Goal: Feedback & Contribution: Contribute content

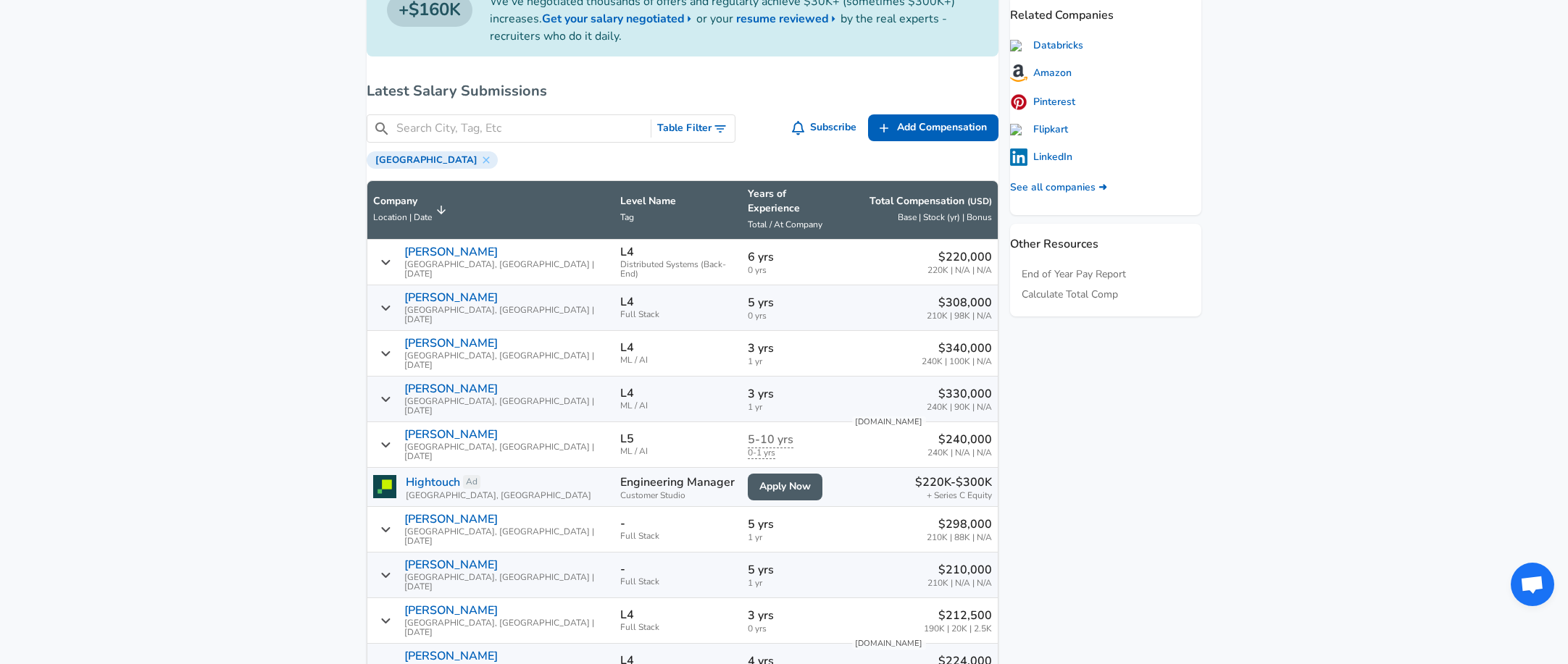
scroll to position [797, 0]
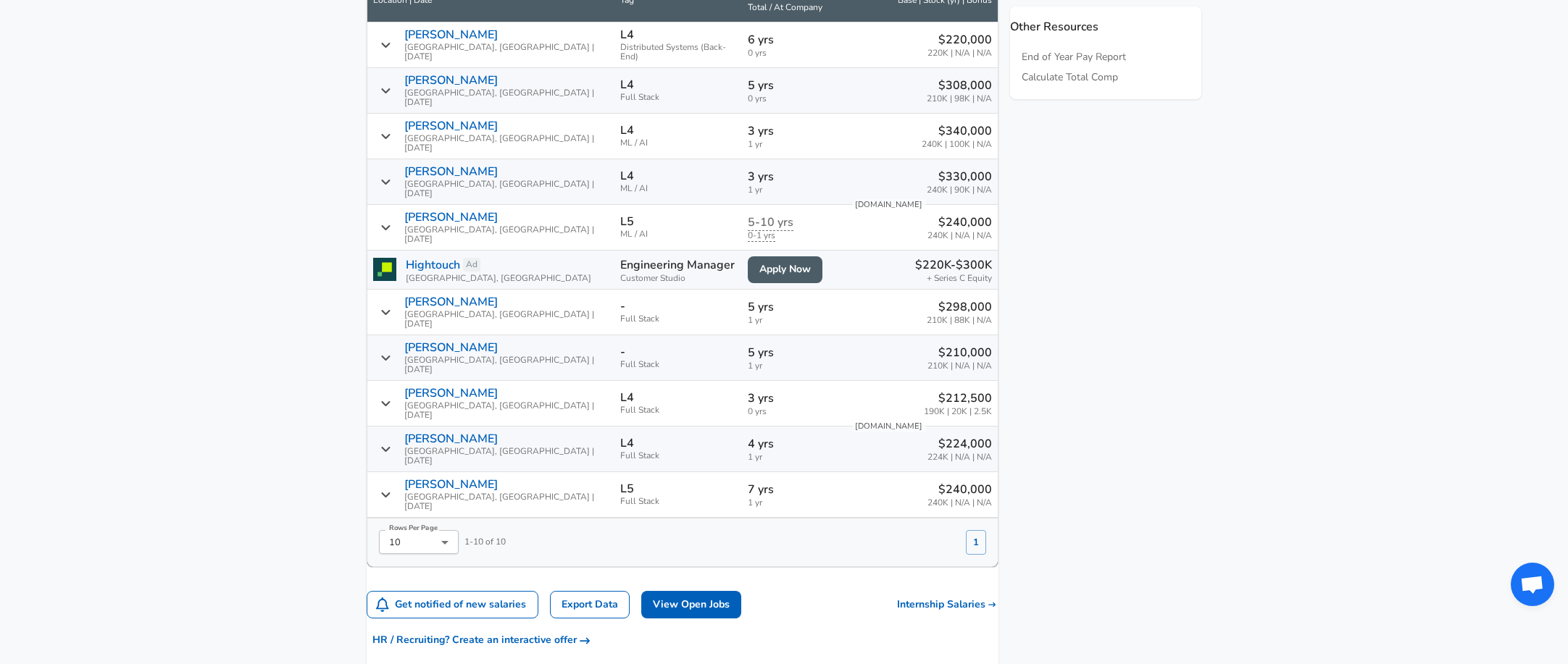
click at [392, 398] on icon "Salary Submissions" at bounding box center [386, 403] width 11 height 11
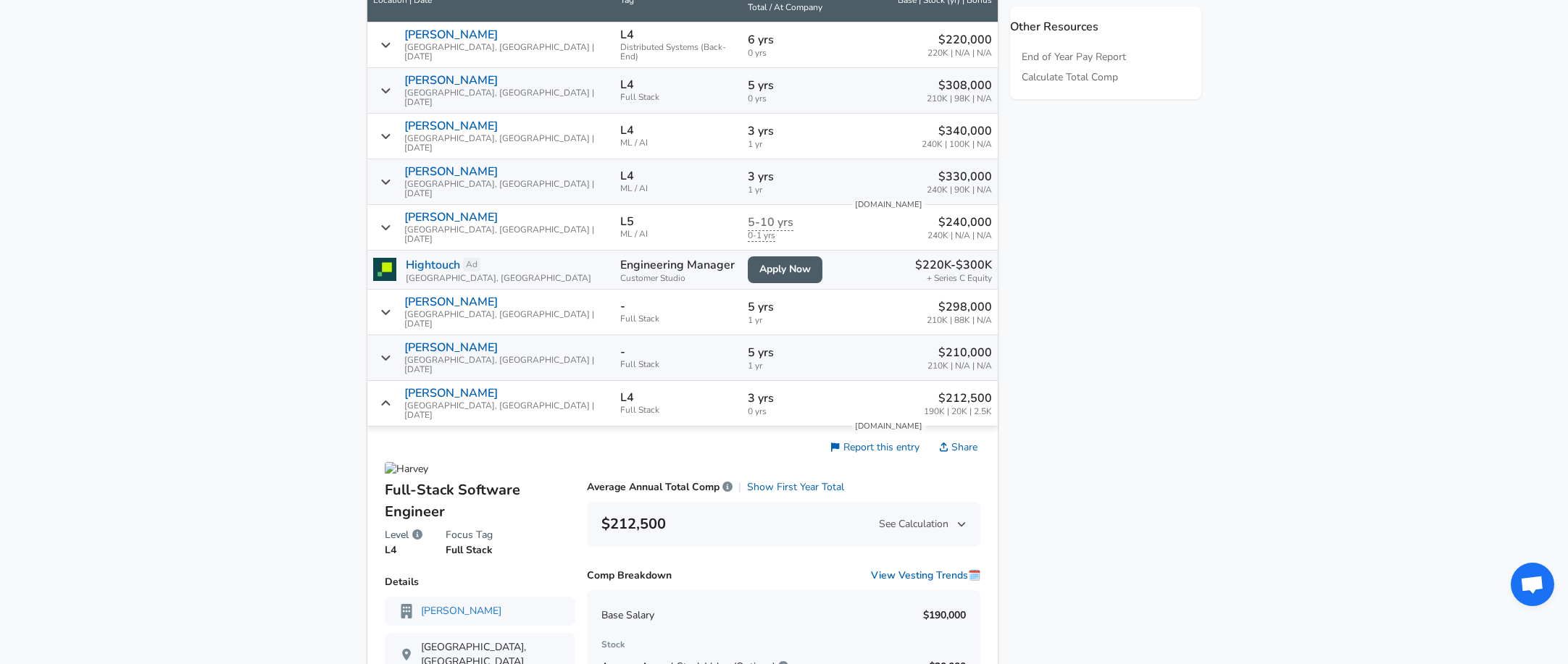
click at [401, 387] on div "[PERSON_NAME] [GEOGRAPHIC_DATA], [GEOGRAPHIC_DATA] | [DATE]" at bounding box center [491, 403] width 235 height 33
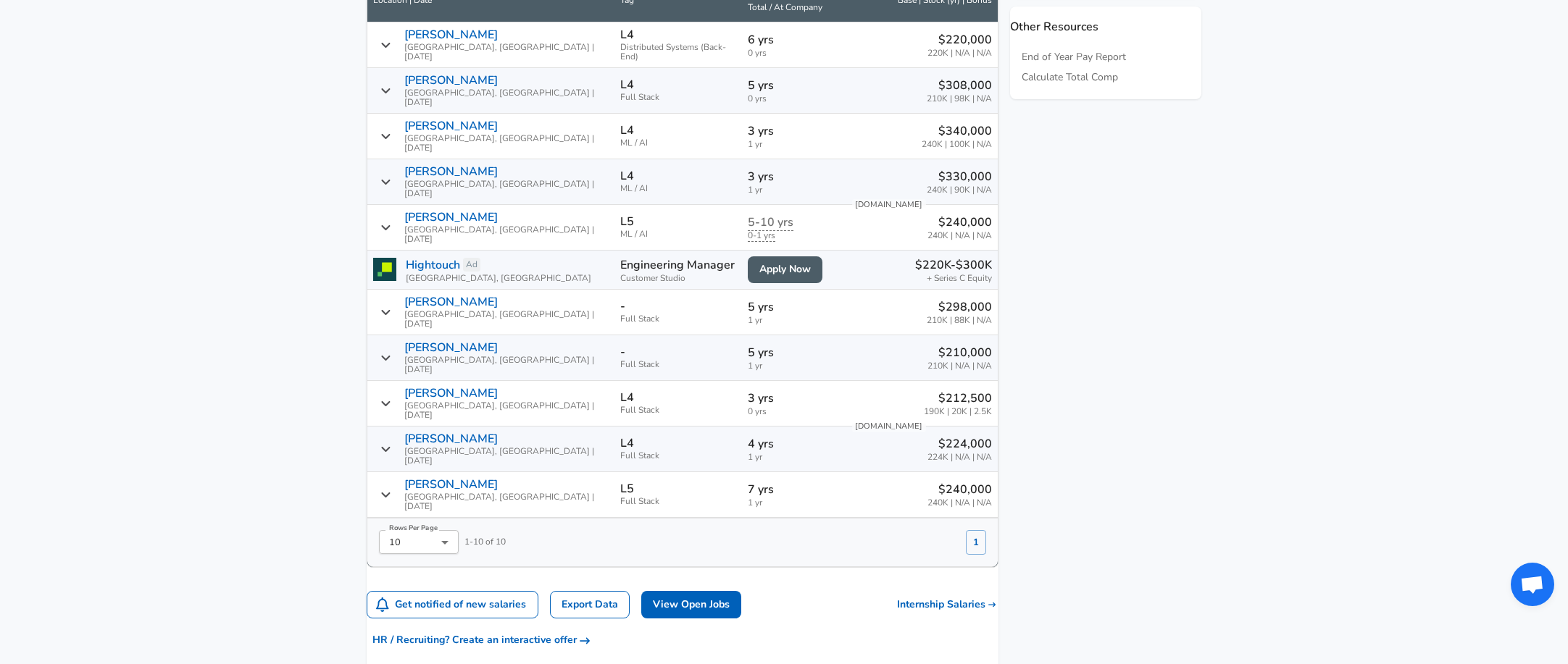
scroll to position [507, 0]
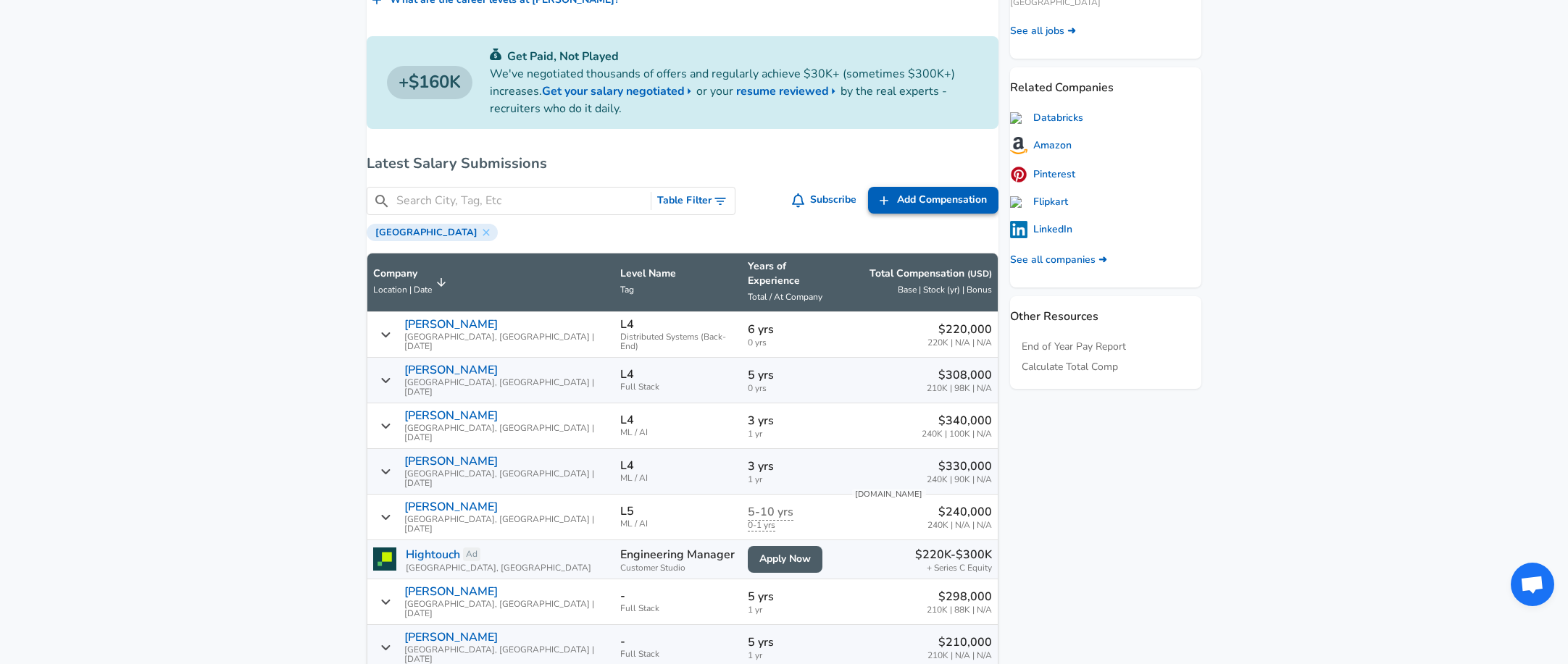
click at [920, 206] on span "Add Compensation" at bounding box center [941, 199] width 89 height 18
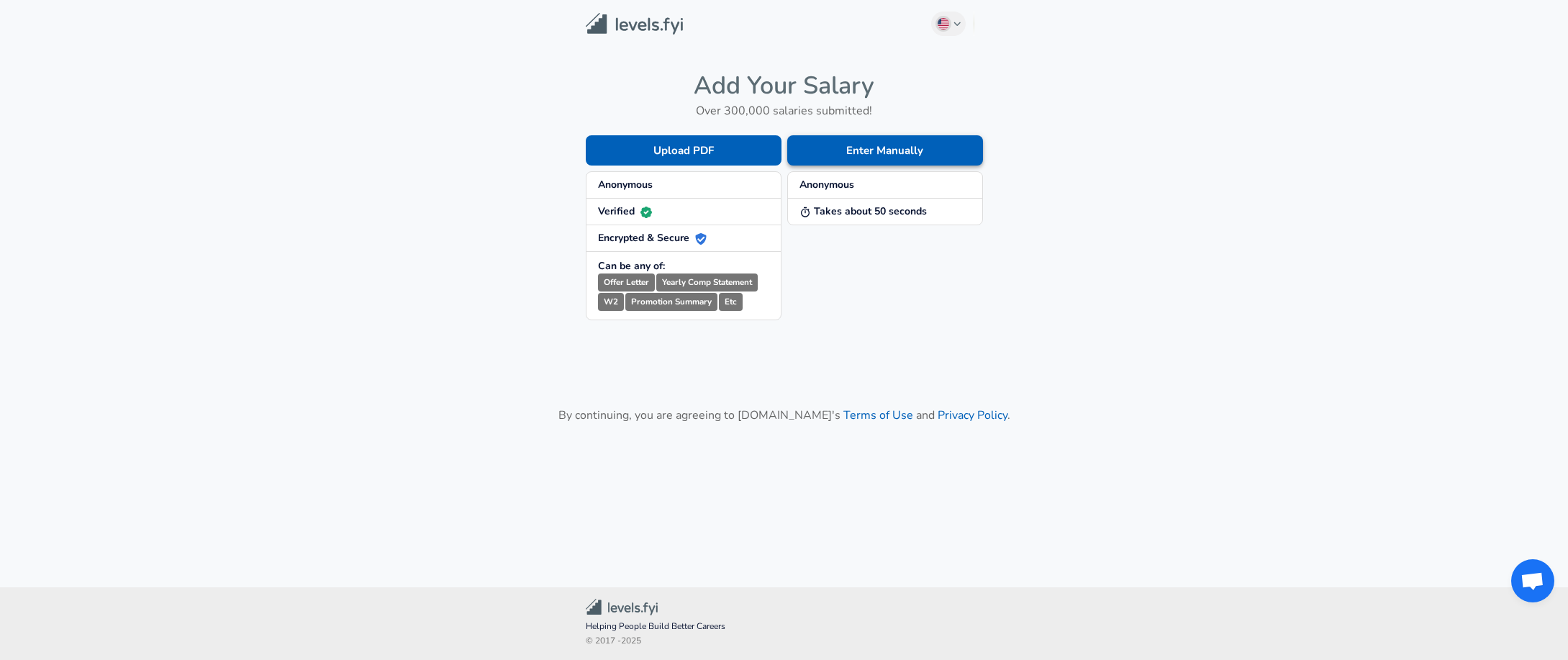
click at [864, 148] on button "Enter Manually" at bounding box center [884, 151] width 195 height 30
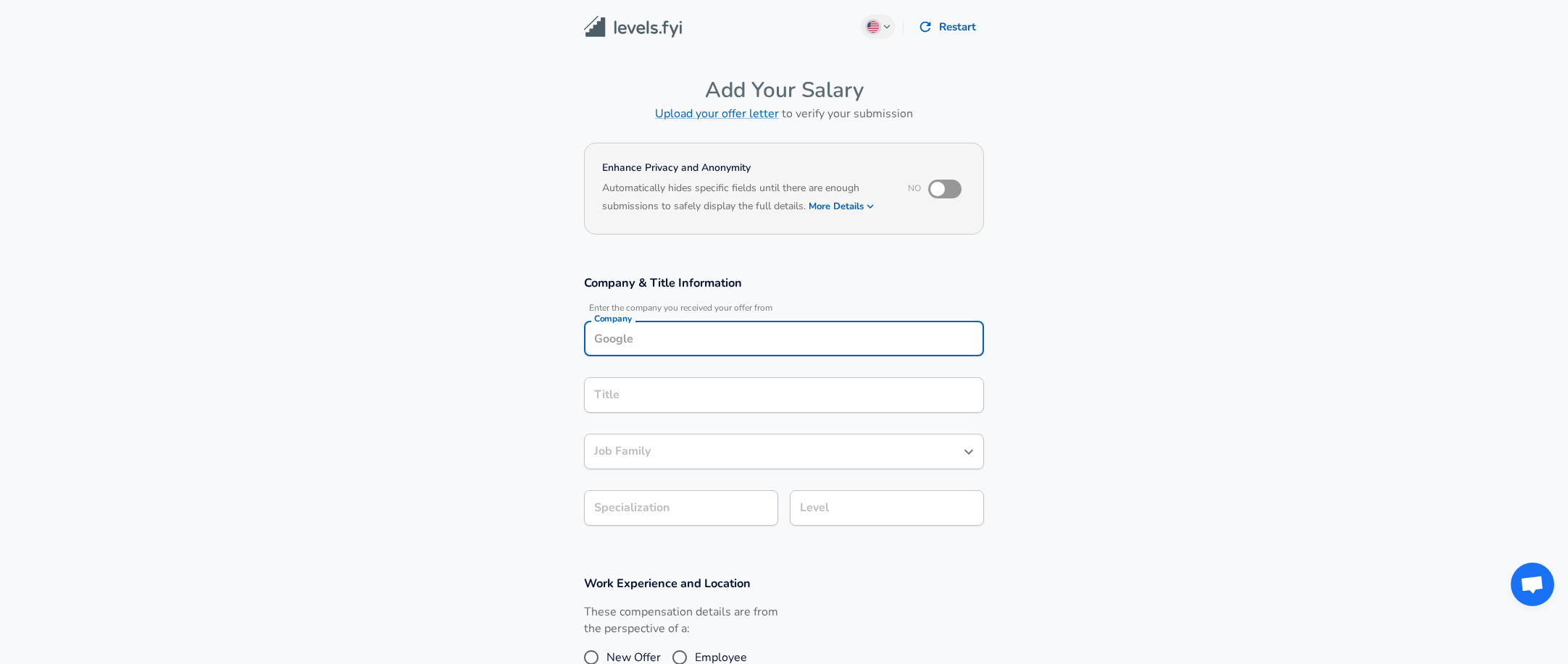
scroll to position [14, 0]
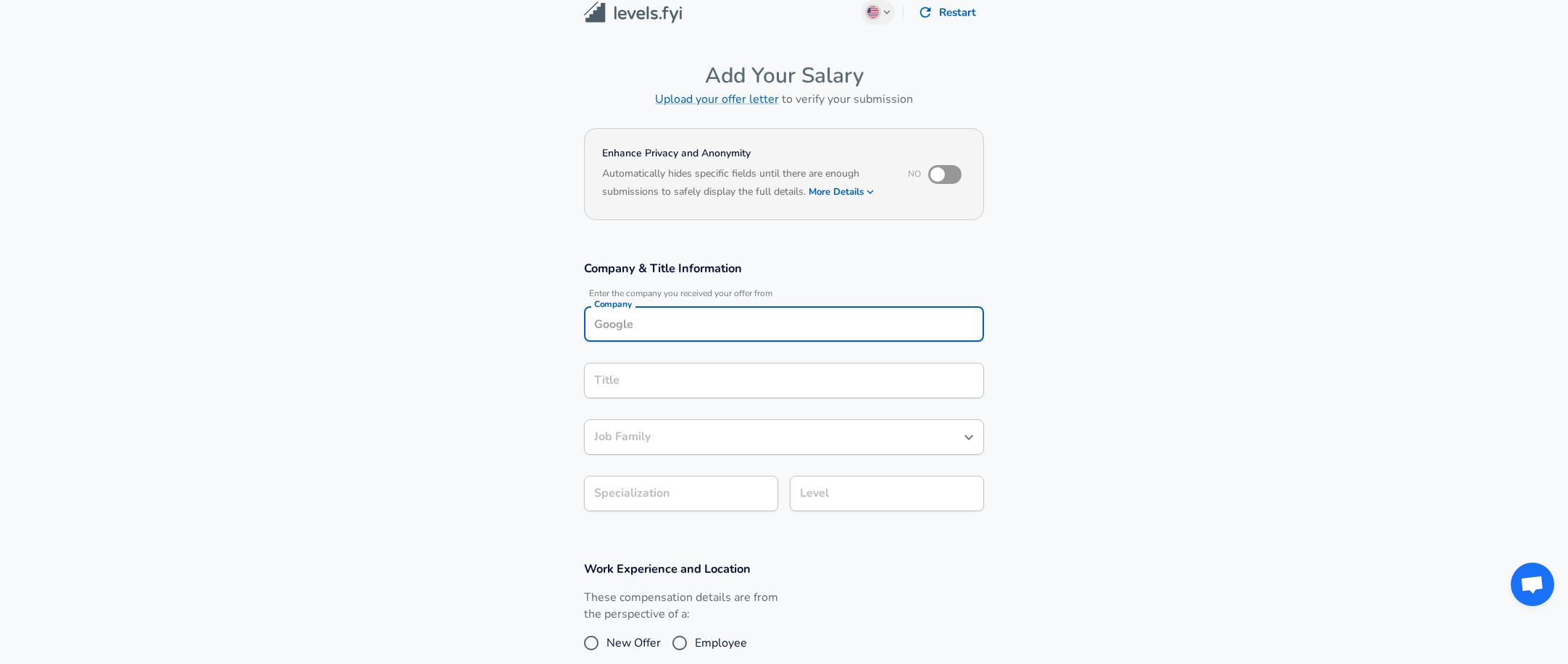
click at [721, 329] on input "Company" at bounding box center [783, 324] width 387 height 23
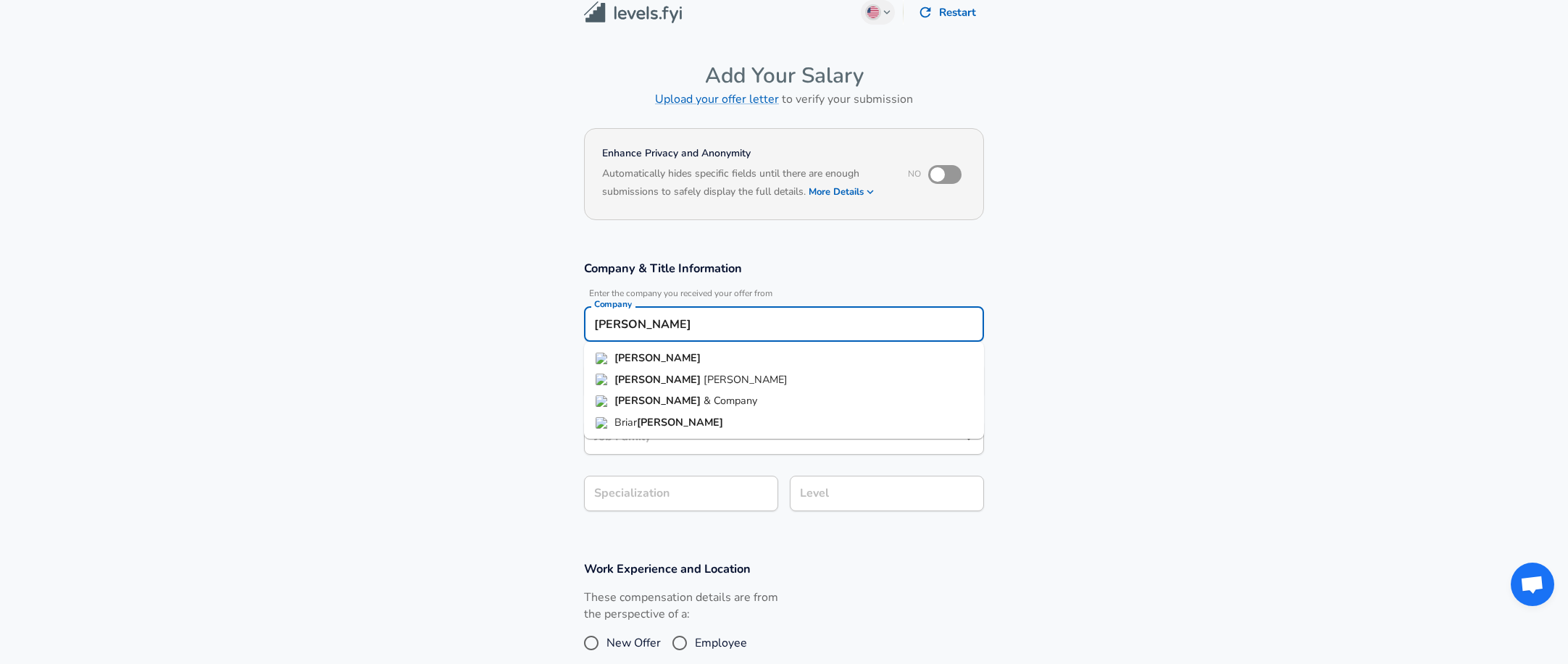
click at [680, 359] on li "[PERSON_NAME]" at bounding box center [784, 358] width 400 height 22
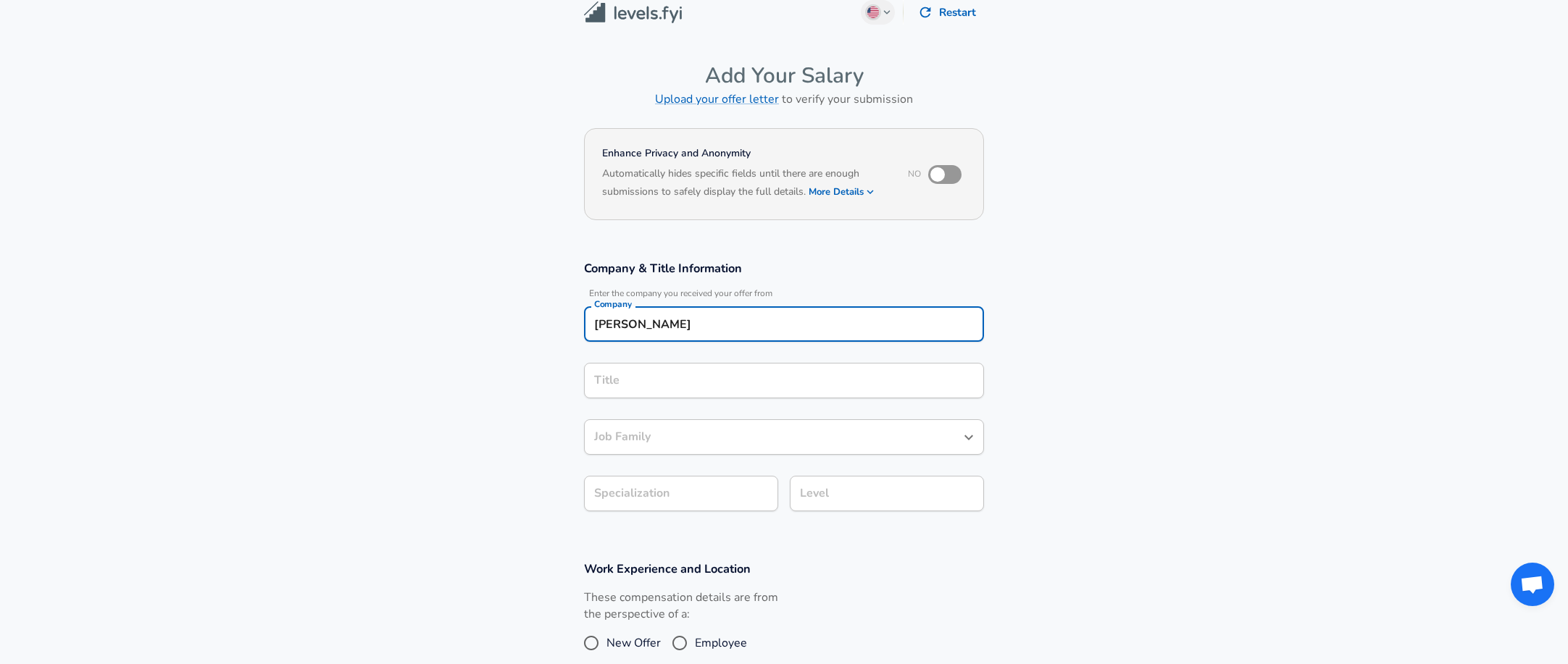
type input "[PERSON_NAME]"
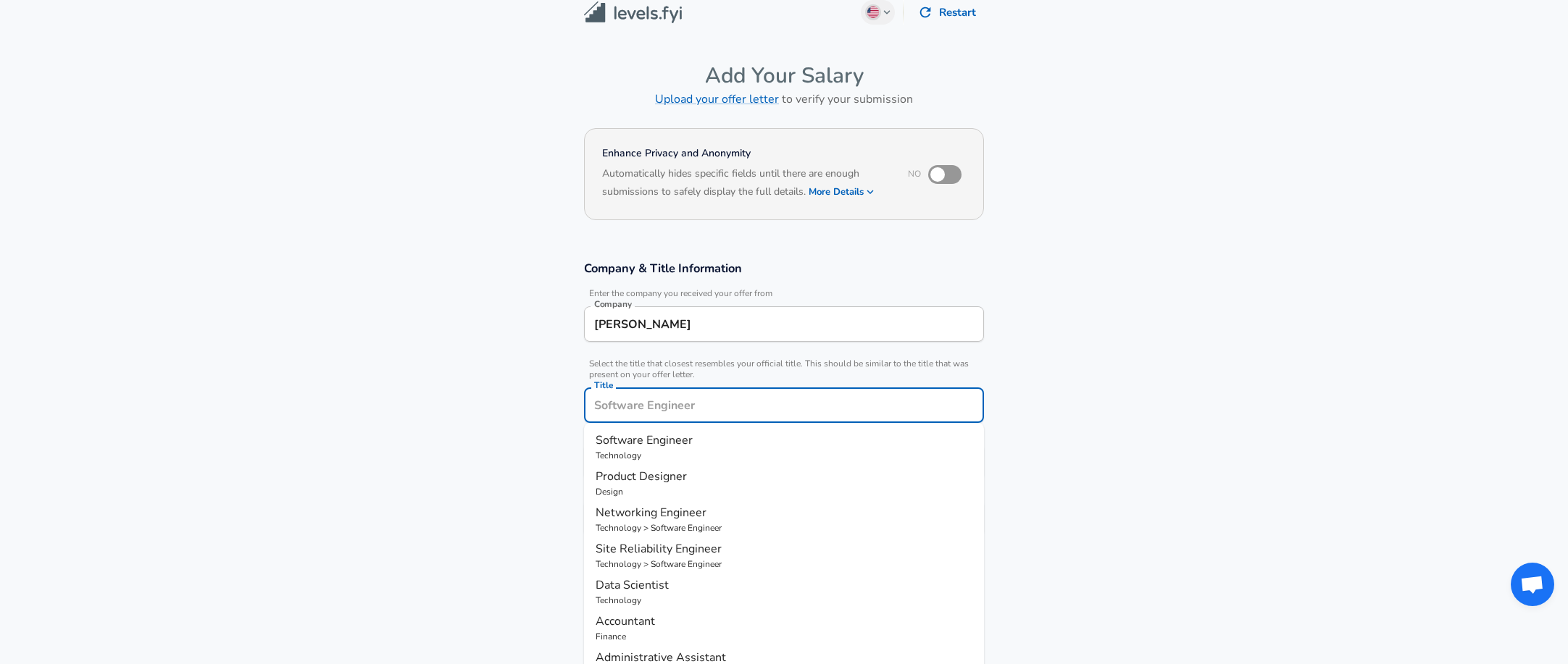
scroll to position [43, 0]
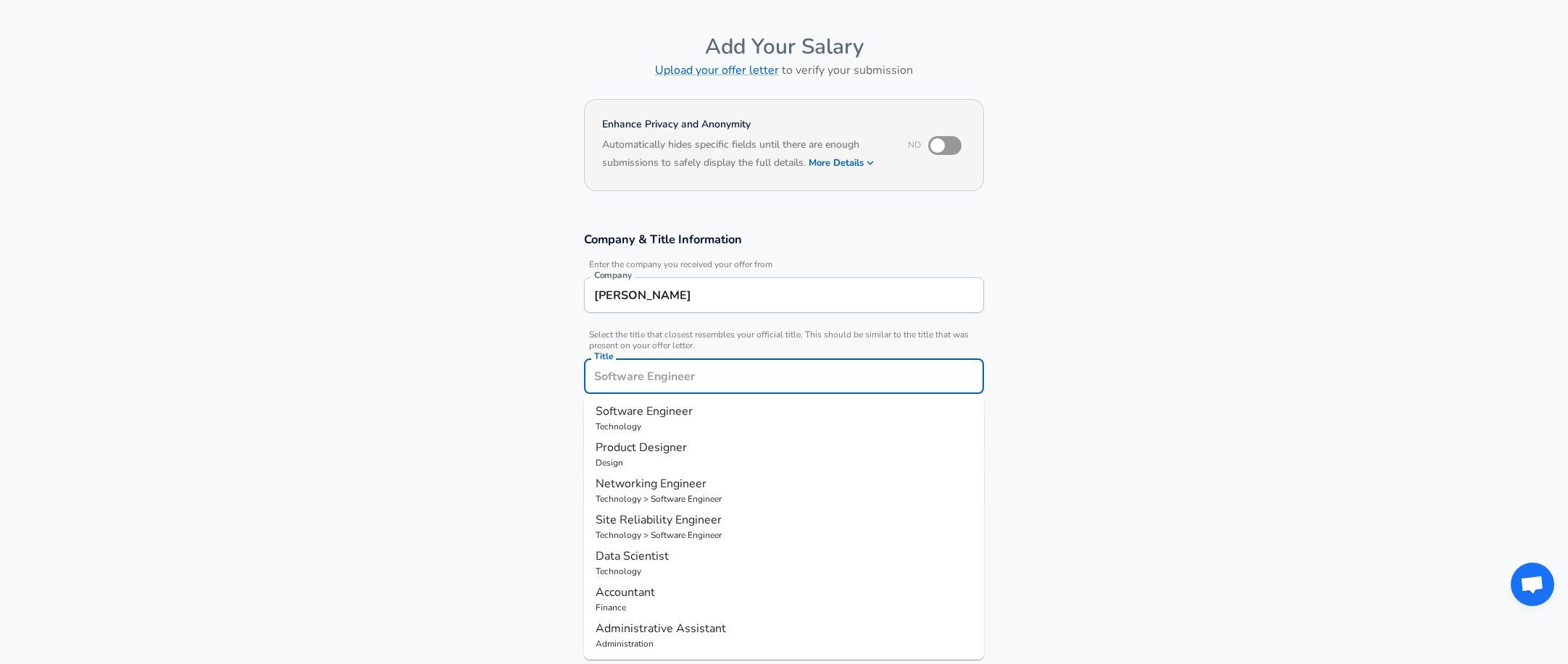
click at [679, 373] on input "Title" at bounding box center [783, 376] width 387 height 23
click at [679, 419] on p "Software Engineer" at bounding box center [784, 411] width 376 height 17
type input "Software Engineer"
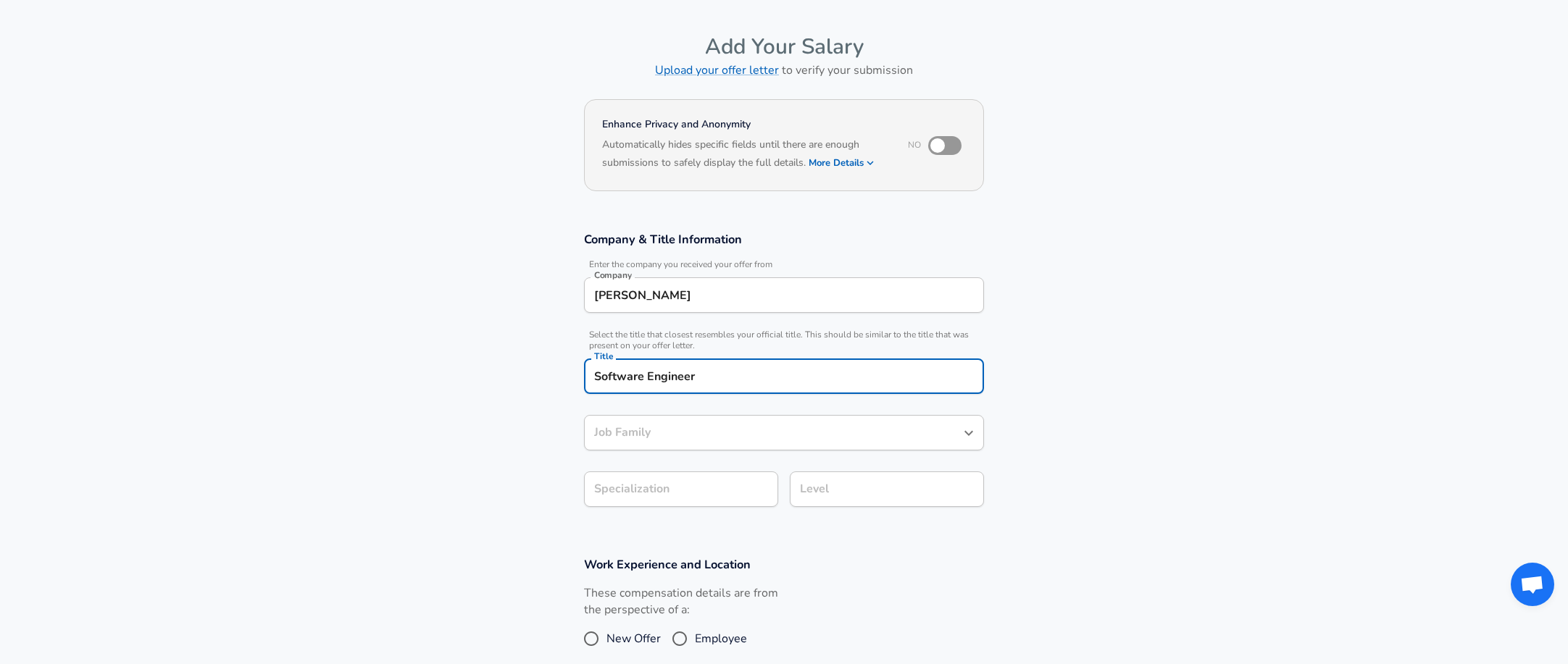
type input "Software Engineer"
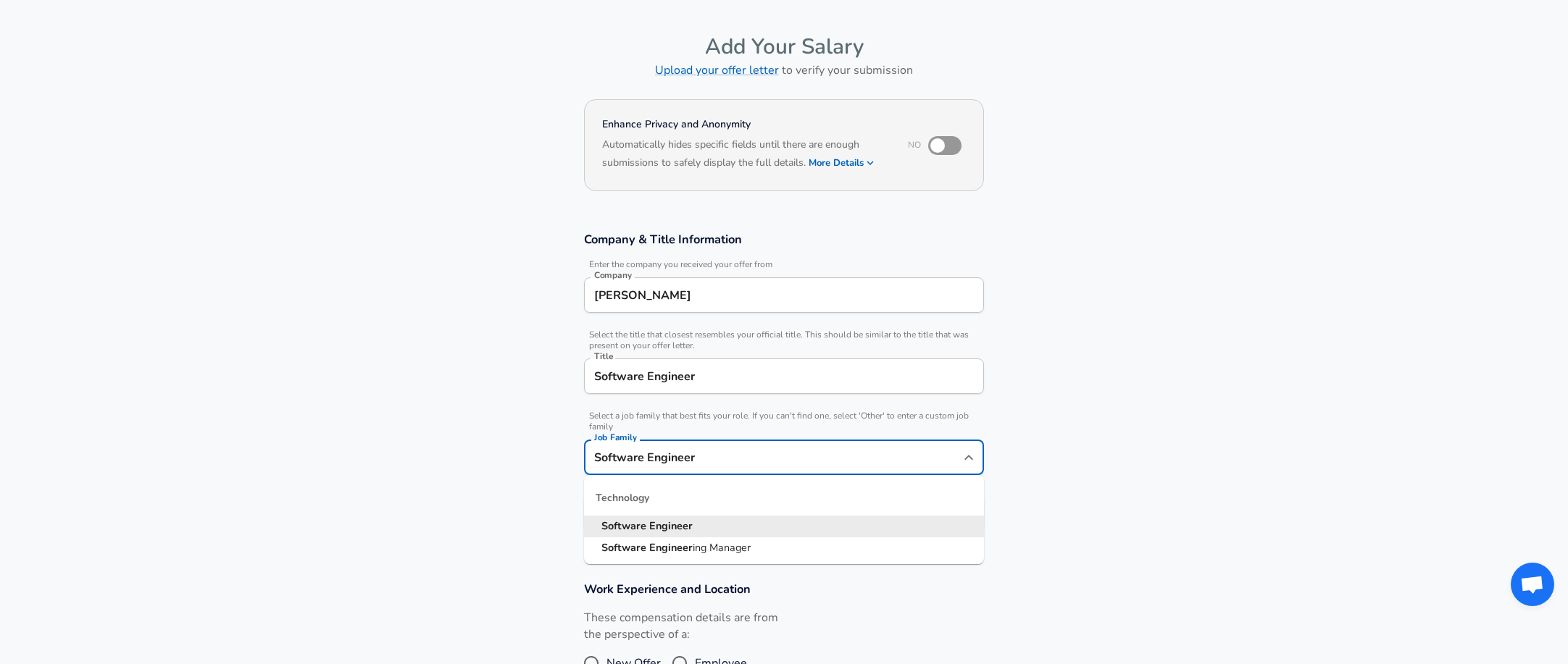
scroll to position [72, 0]
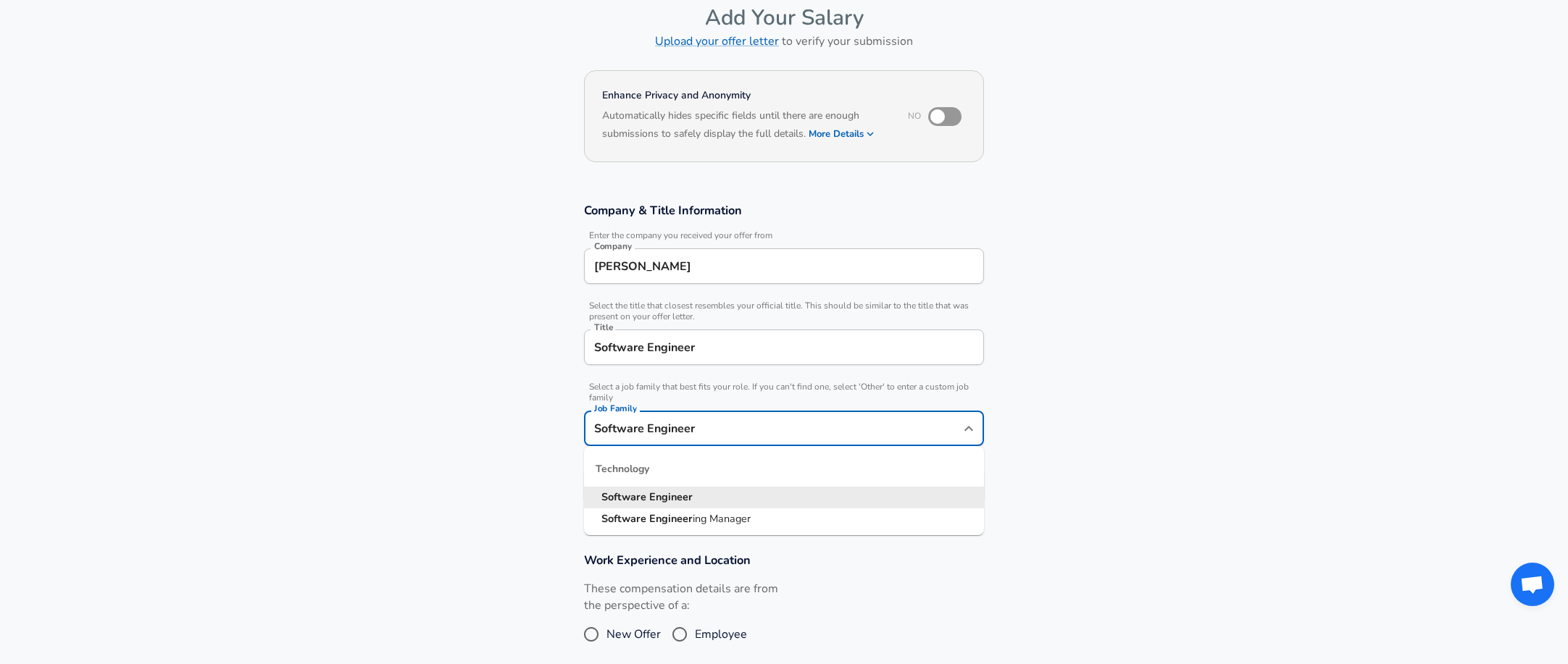
click at [676, 435] on input "Software Engineer" at bounding box center [773, 428] width 365 height 23
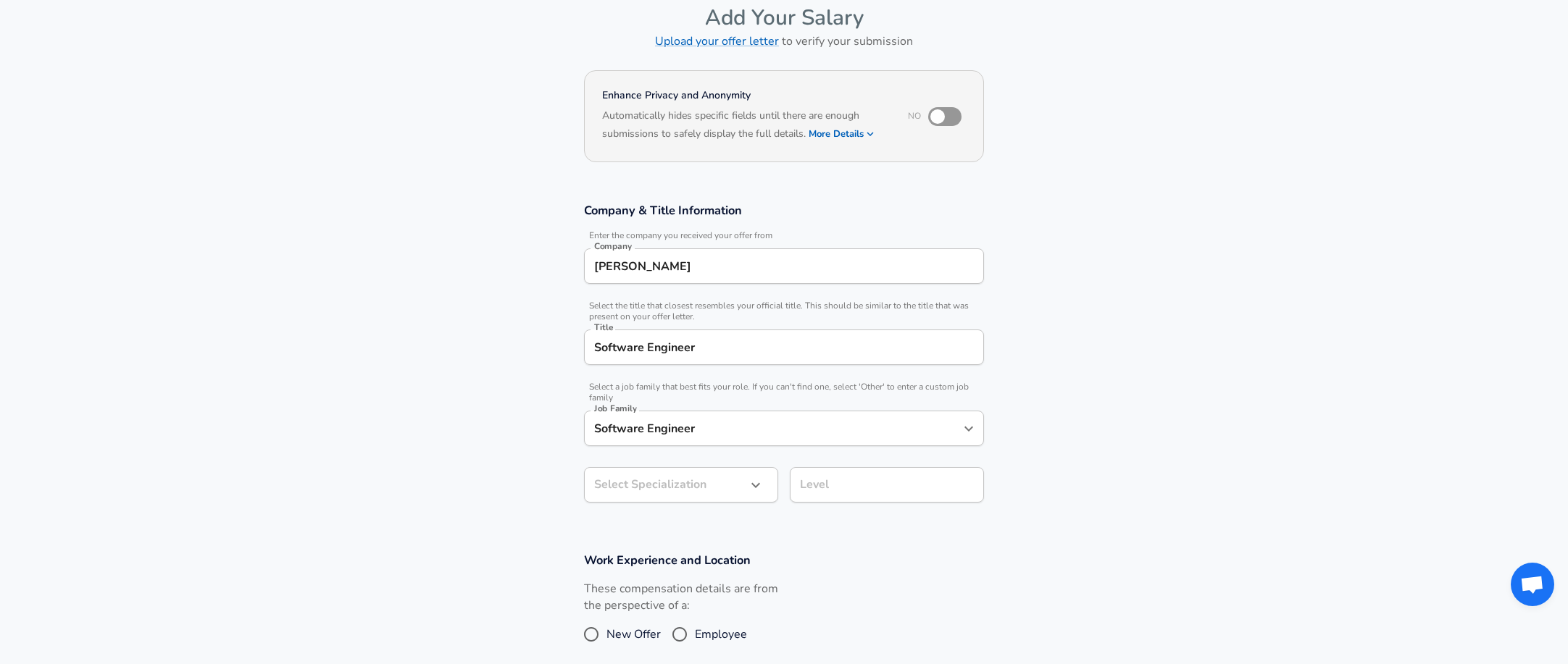
click at [395, 376] on section "Company & Title Information Enter the company you received your offer from Comp…" at bounding box center [784, 360] width 1568 height 350
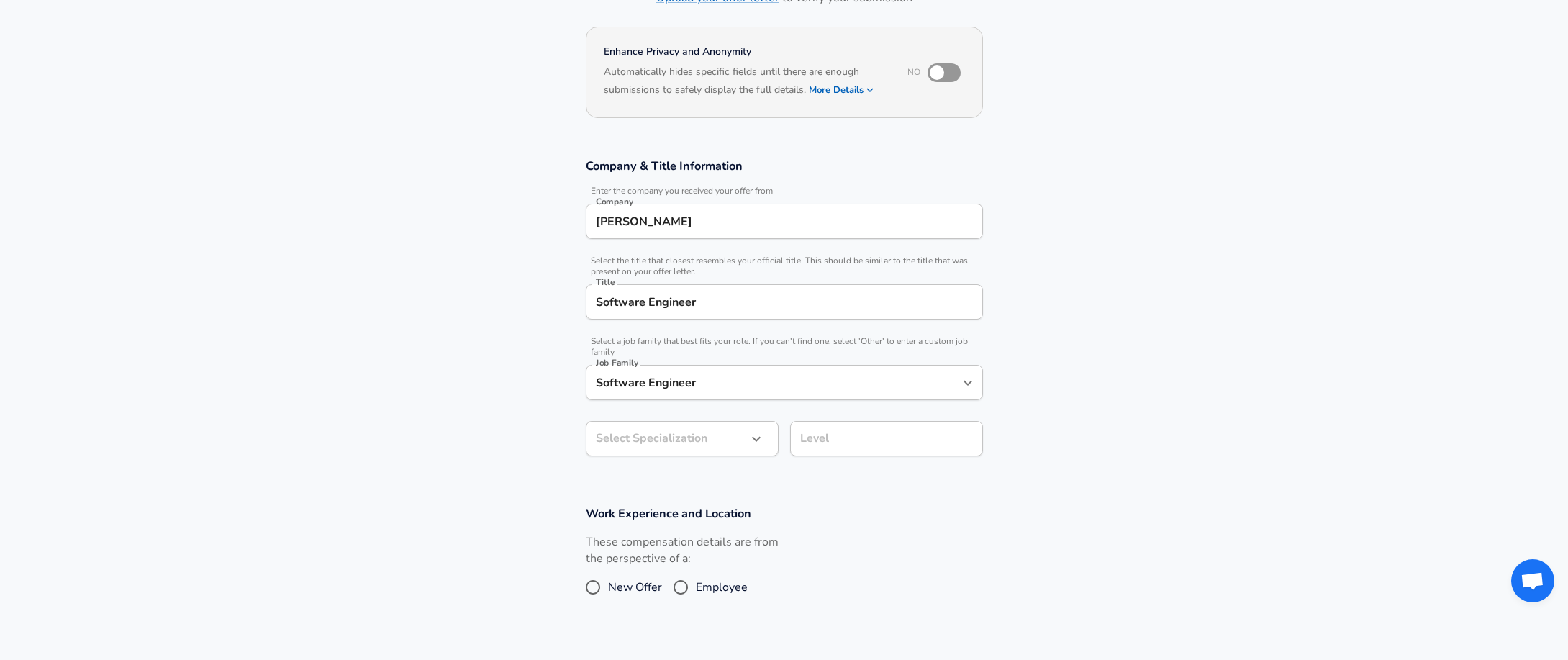
click at [655, 484] on body "English ([GEOGRAPHIC_DATA]) Change Restart Add Your Salary Upload your offer le…" at bounding box center [784, 215] width 1568 height 660
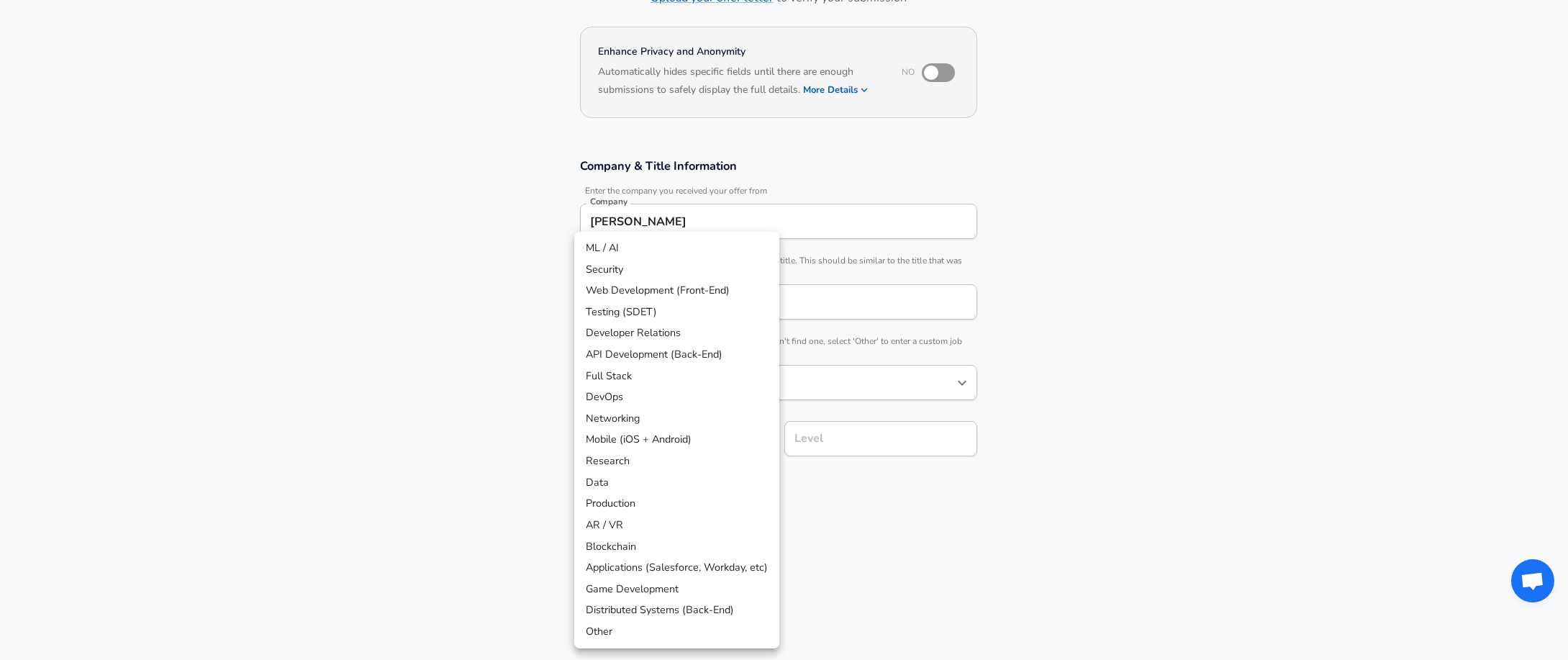
click at [518, 443] on div at bounding box center [784, 330] width 1568 height 660
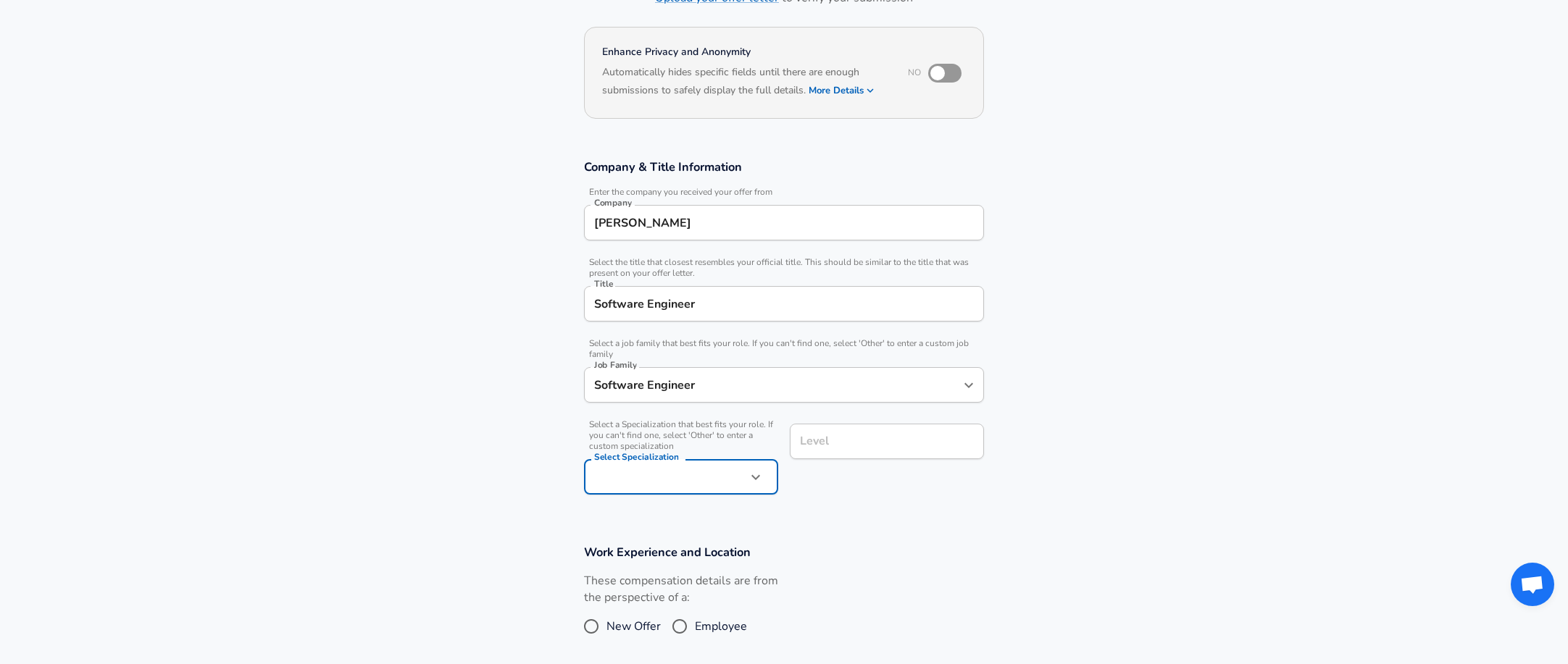
scroll to position [145, 0]
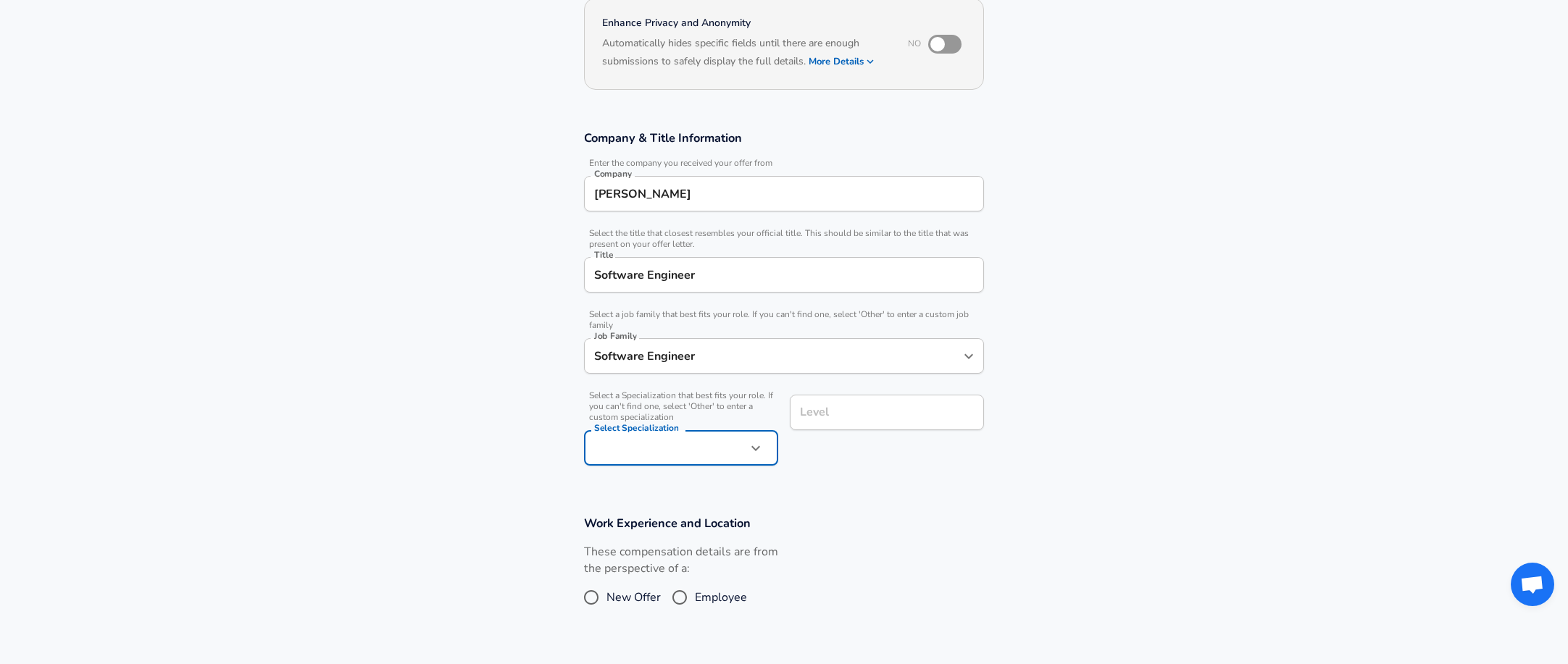
click at [885, 423] on input "Level" at bounding box center [887, 413] width 181 height 23
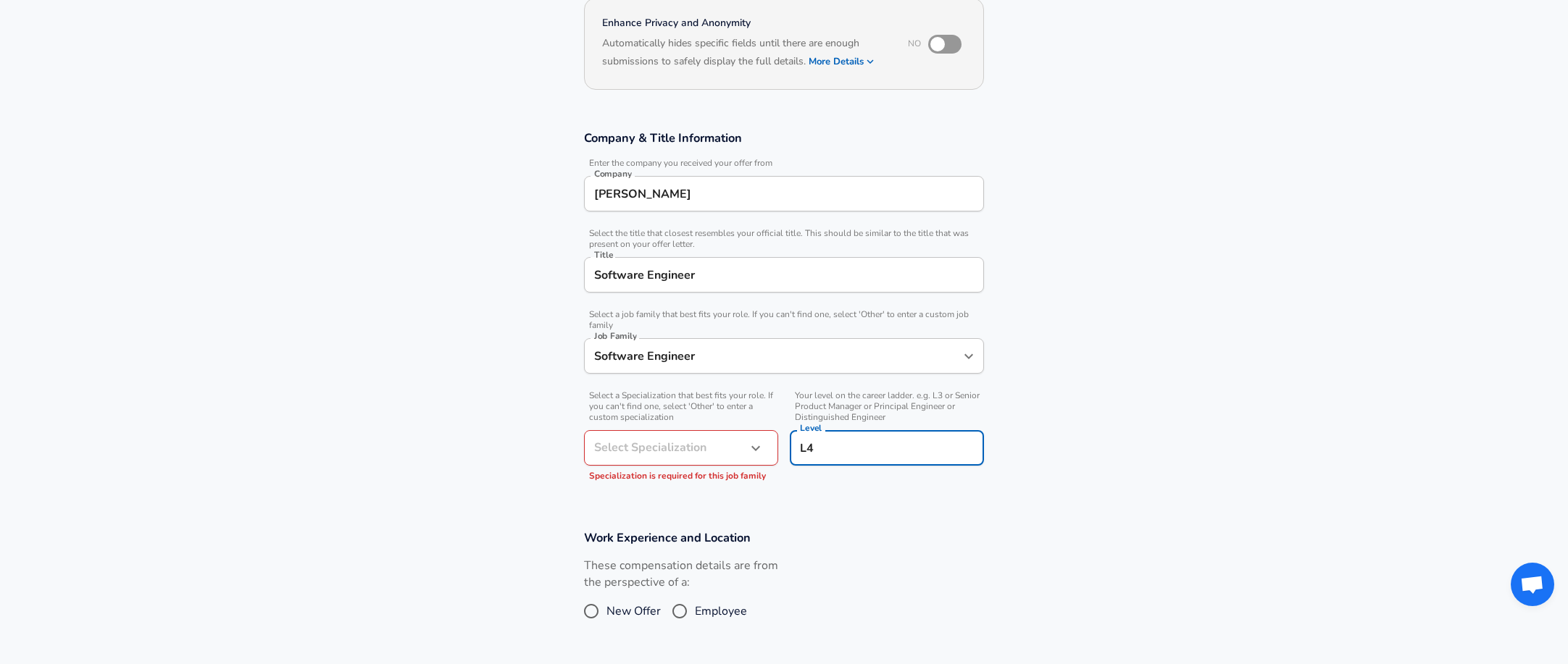
type input "L4"
click at [896, 477] on div "Your level on the career ladder. e.g. L3 or Senior Product Manager or Principal…" at bounding box center [881, 435] width 206 height 106
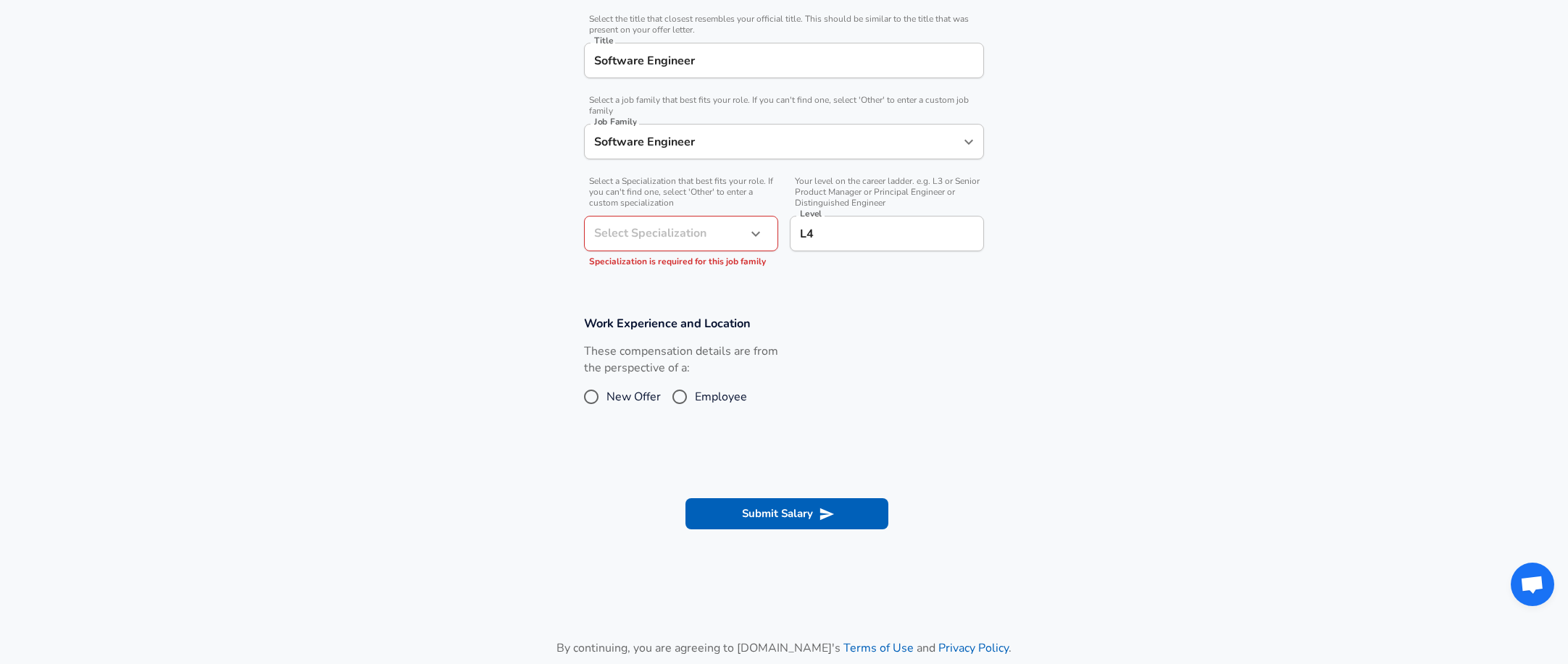
scroll to position [362, 0]
click at [636, 387] on span "New Offer" at bounding box center [633, 394] width 55 height 17
click at [606, 387] on input "New Offer" at bounding box center [591, 394] width 30 height 24
radio input "true"
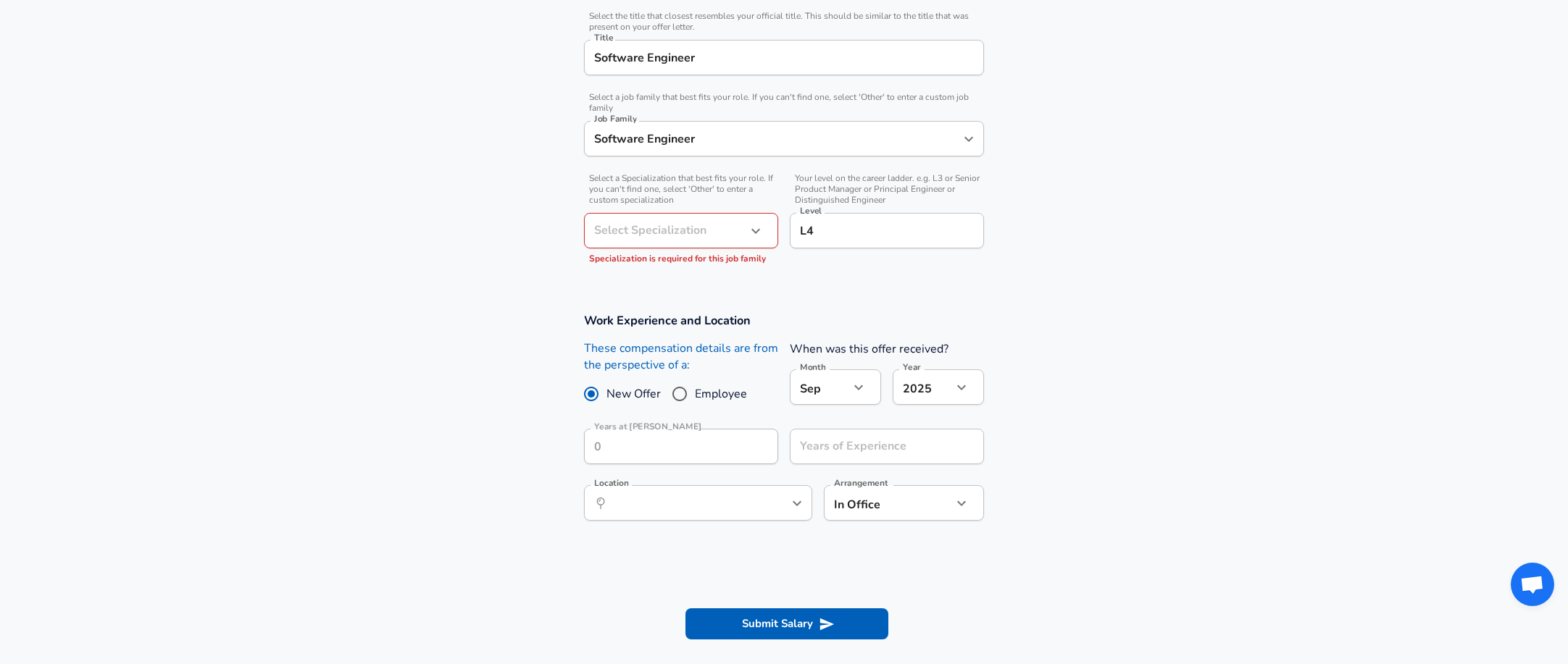
click at [862, 402] on div "[DATE] Month" at bounding box center [835, 387] width 91 height 36
click at [867, 395] on icon "button" at bounding box center [858, 387] width 17 height 17
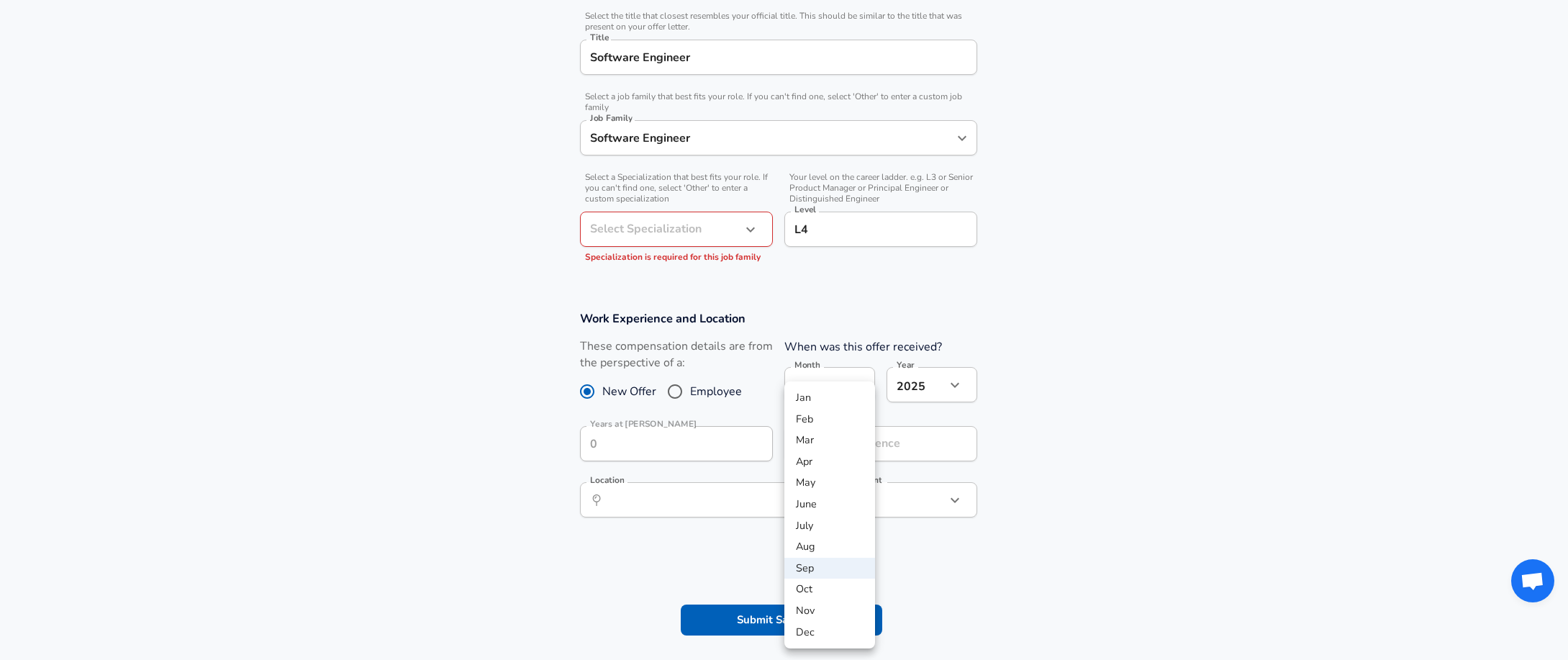
click at [813, 463] on li "Apr" at bounding box center [829, 462] width 91 height 22
type input "4"
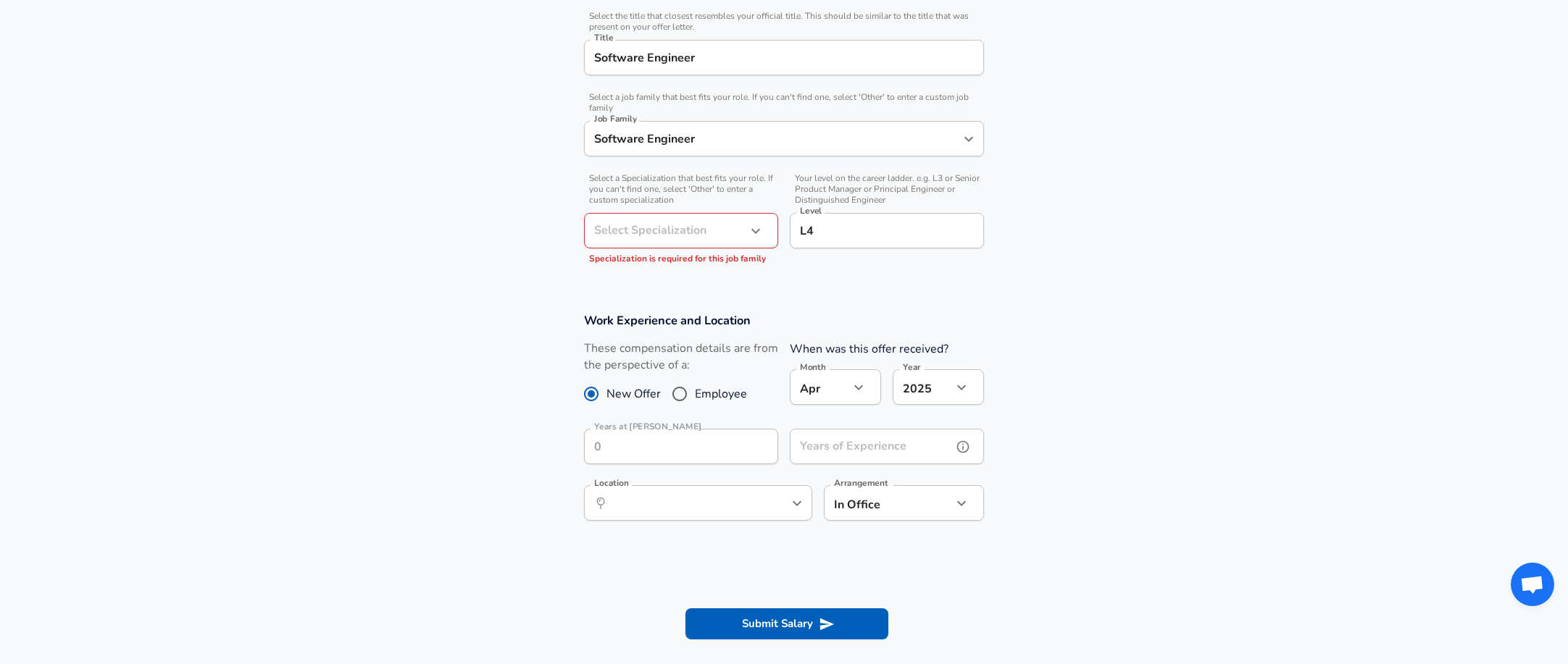
click at [826, 452] on input "Years of Experience" at bounding box center [871, 447] width 162 height 36
click at [714, 491] on div "​ Location" at bounding box center [698, 503] width 229 height 36
type input "4"
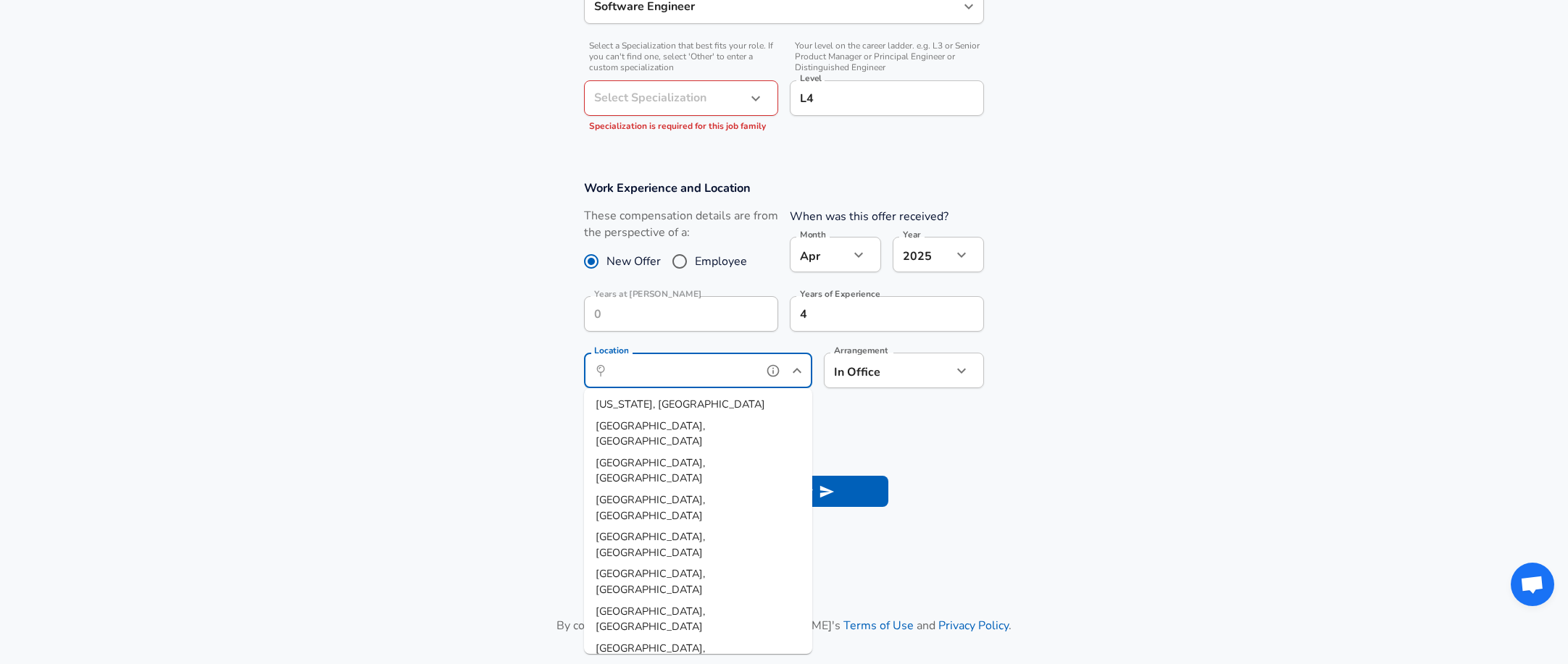
scroll to position [507, 0]
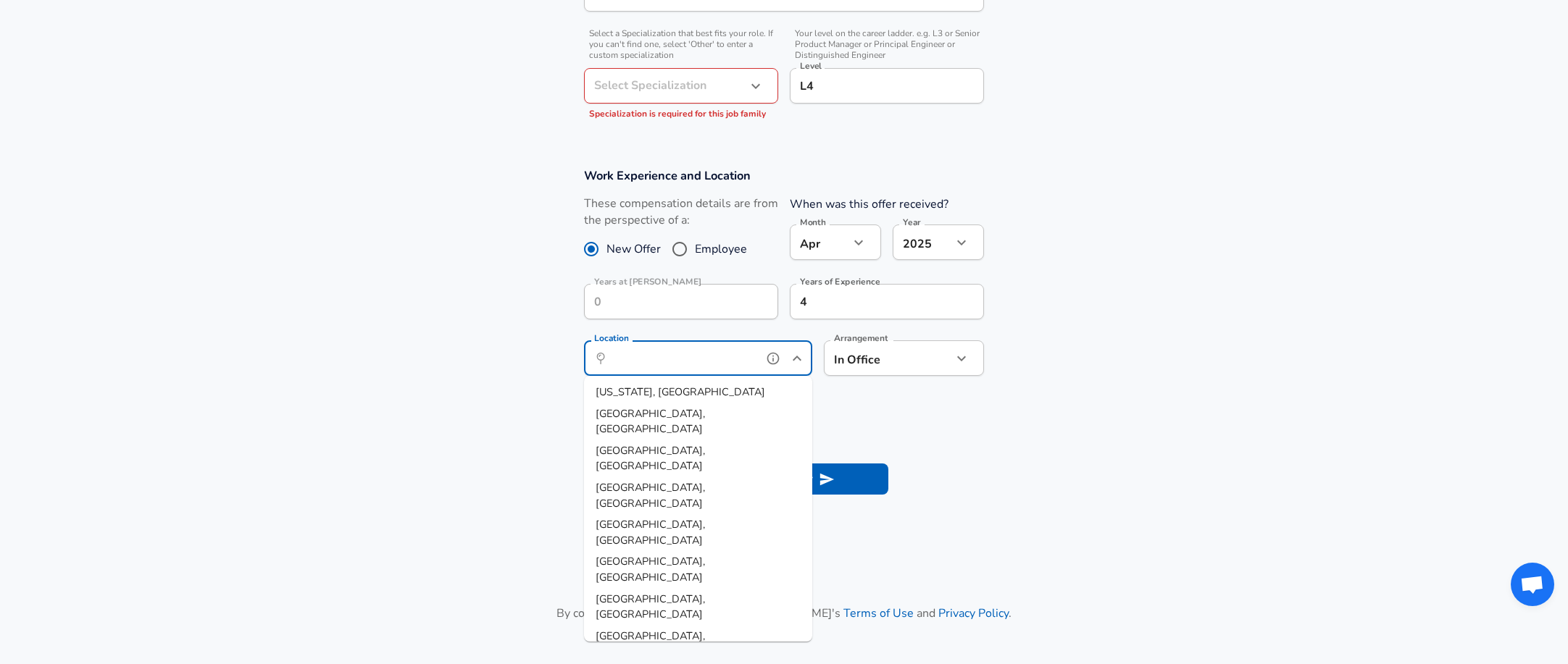
type input "[GEOGRAPHIC_DATA], [GEOGRAPHIC_DATA]"
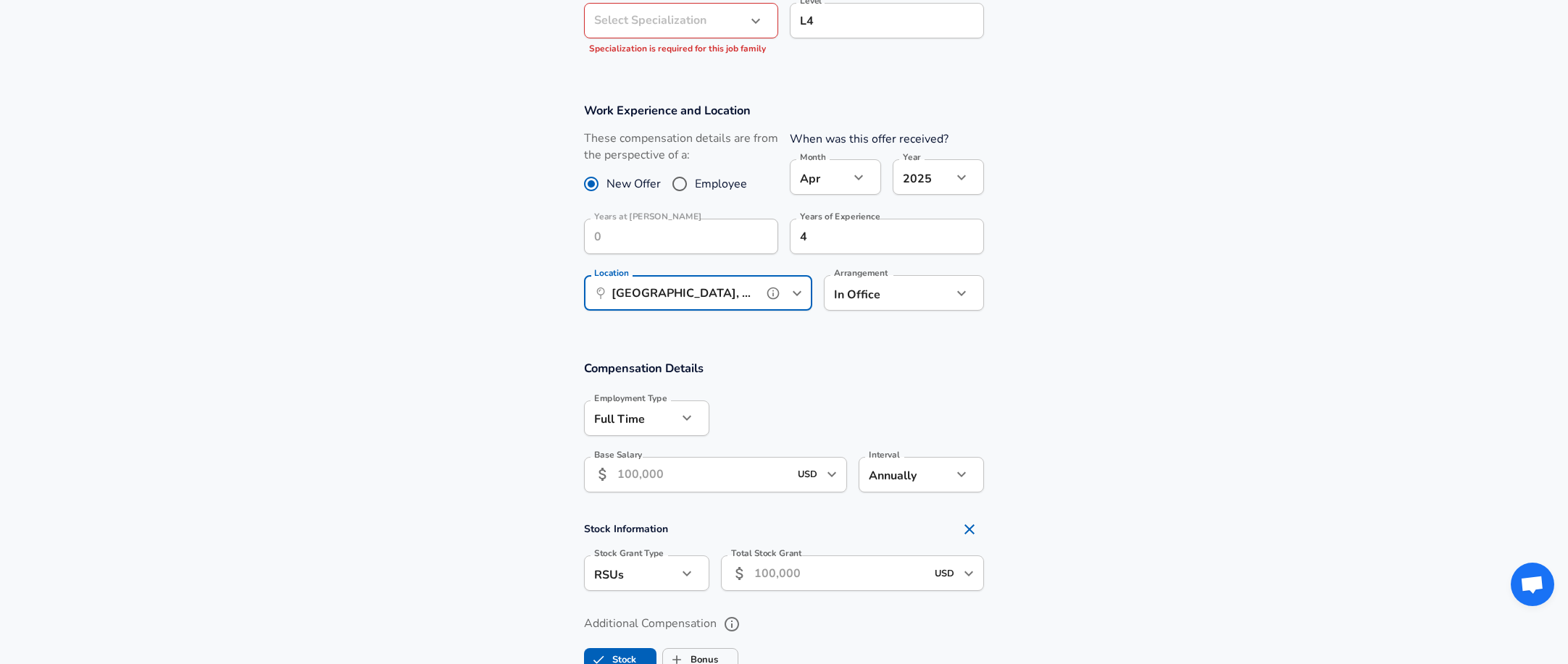
scroll to position [652, 0]
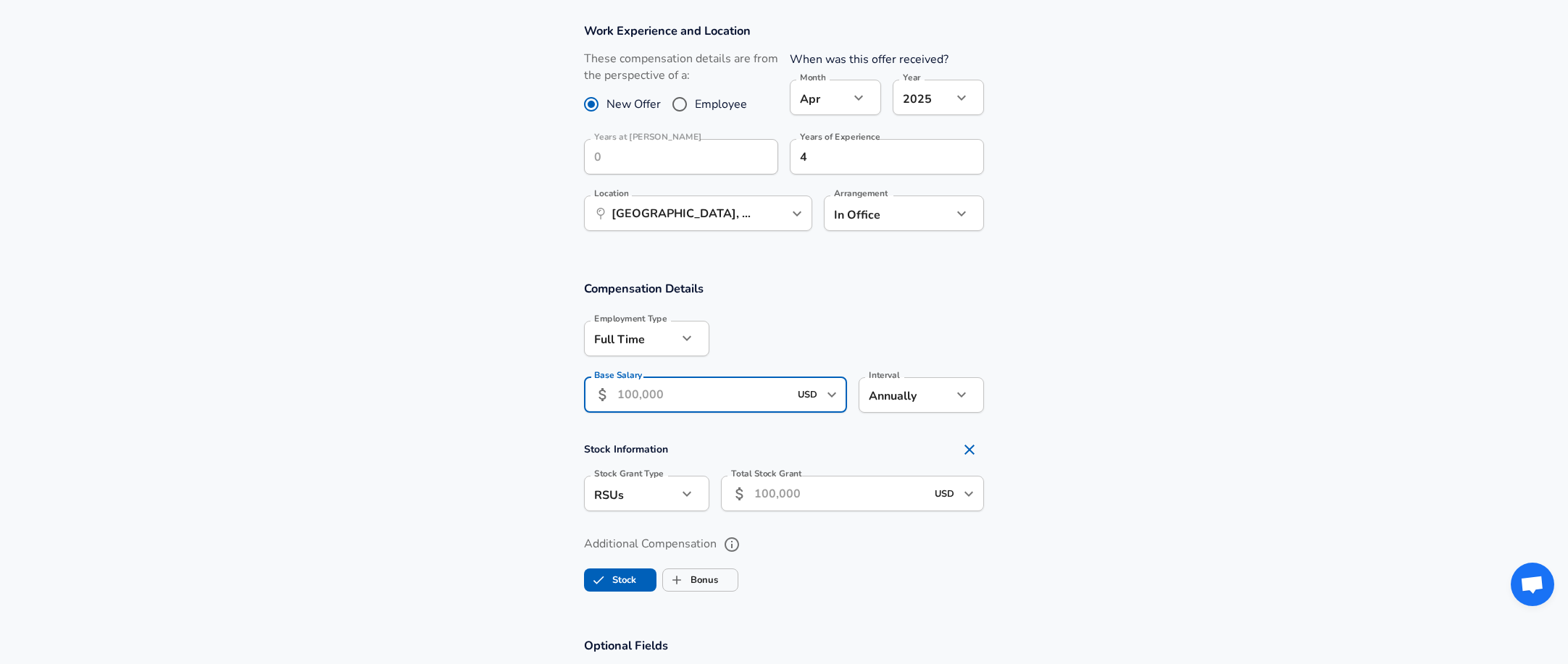
click at [760, 405] on input "Base Salary" at bounding box center [703, 395] width 171 height 36
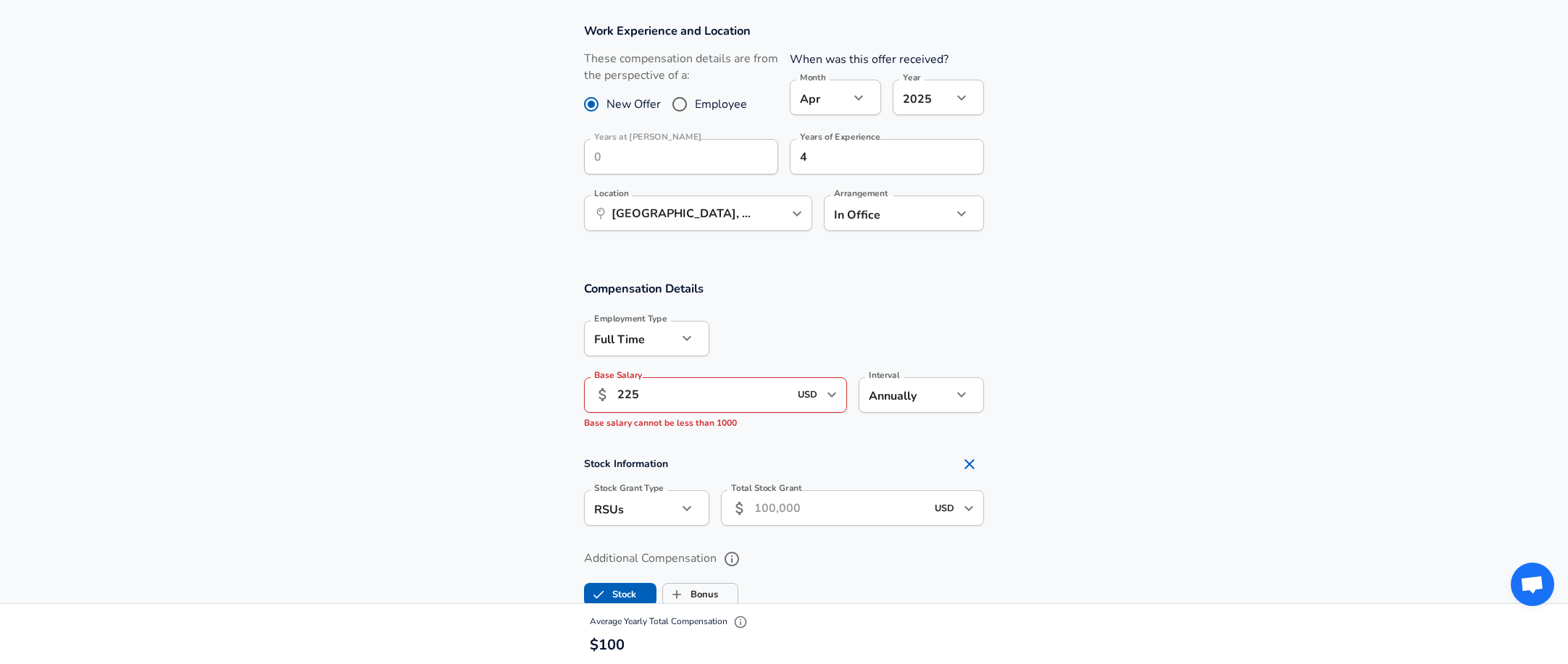
click at [817, 435] on section "Compensation Details Employment Type [DEMOGRAPHIC_DATA] full_time Employment Ty…" at bounding box center [784, 449] width 1568 height 372
click at [698, 395] on input "225" at bounding box center [703, 395] width 171 height 36
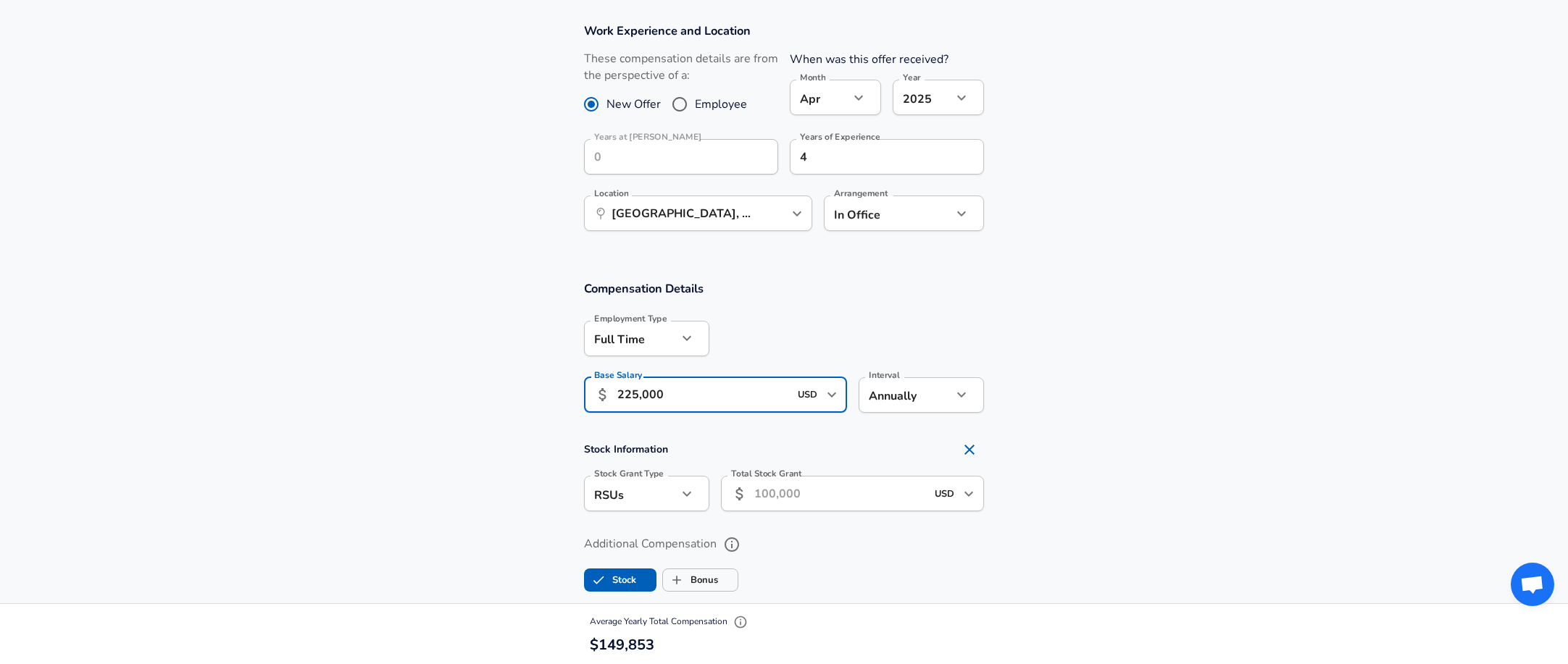
type input "225,000"
click at [1105, 470] on section "Stock Information Stock Grant Type RSUs stock Stock Grant Type Total Stock Gran…" at bounding box center [784, 478] width 1568 height 86
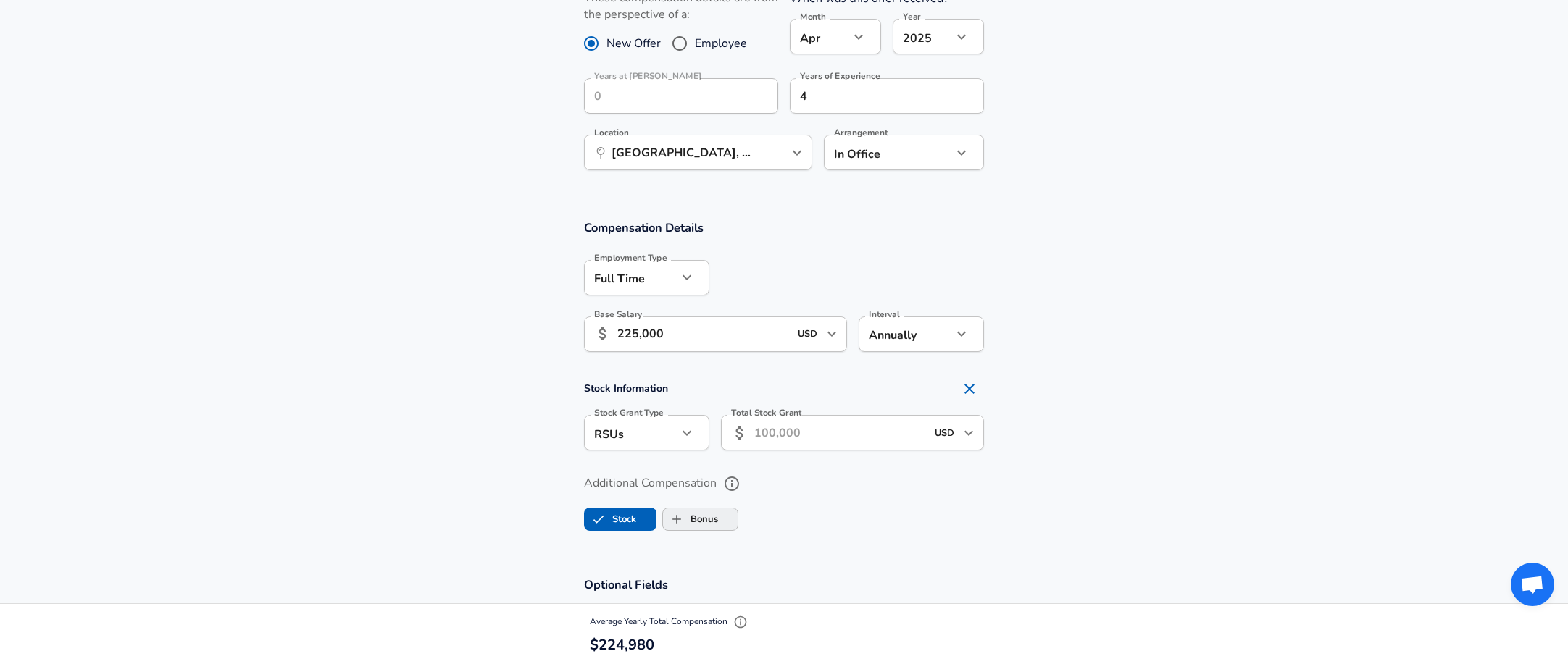
scroll to position [797, 0]
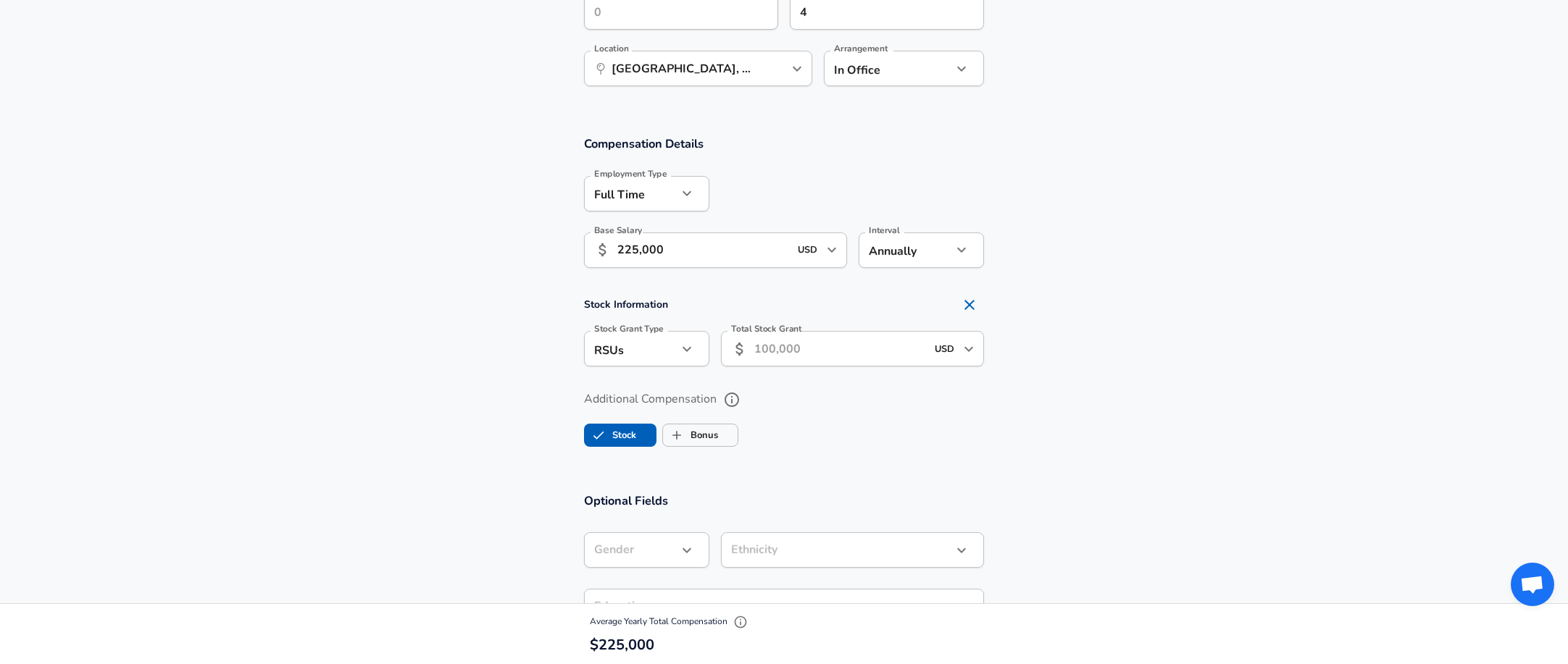
click at [679, 354] on icon "button" at bounding box center [687, 349] width 17 height 17
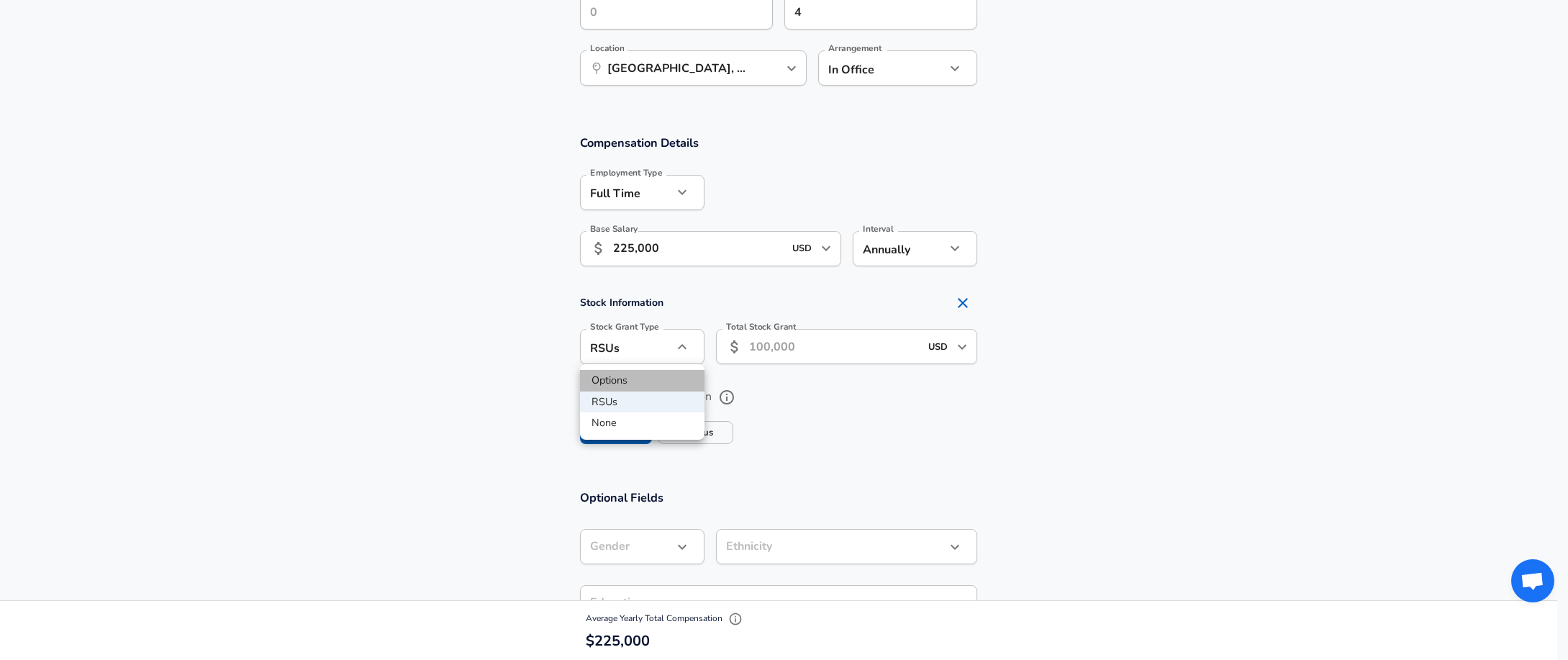
click at [624, 380] on li "Options" at bounding box center [642, 380] width 124 height 22
type input "option"
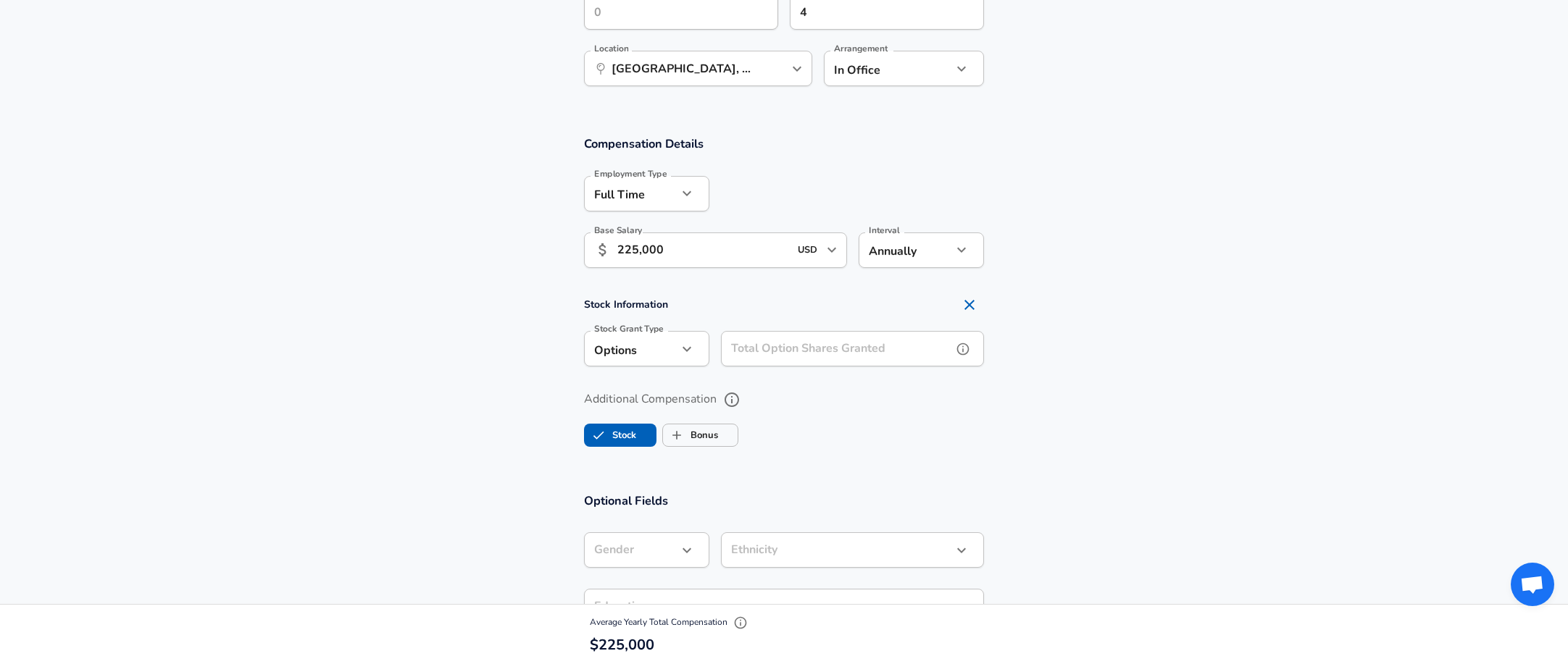
click at [798, 353] on input "Total Option Shares Granted" at bounding box center [837, 349] width 232 height 36
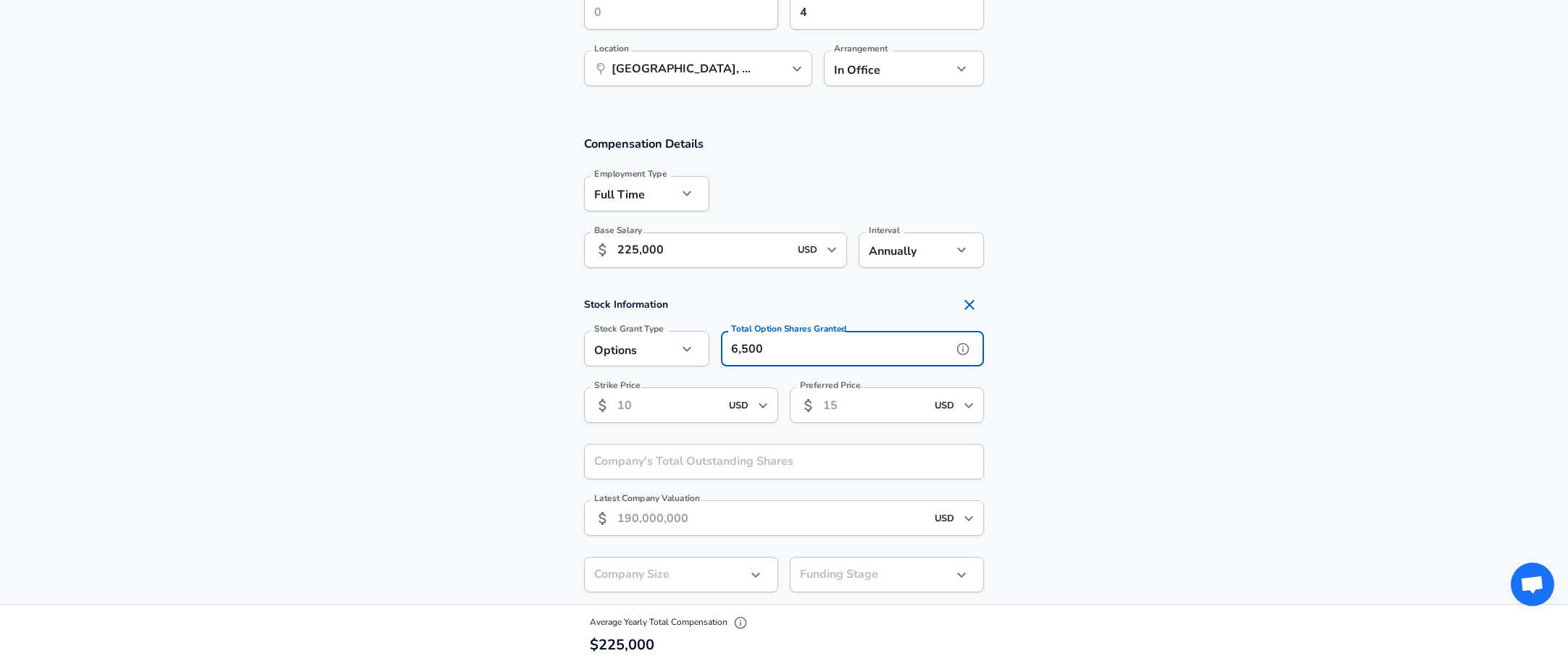
type input "6,500"
click at [882, 404] on input "Preferred Price" at bounding box center [861, 405] width 75 height 36
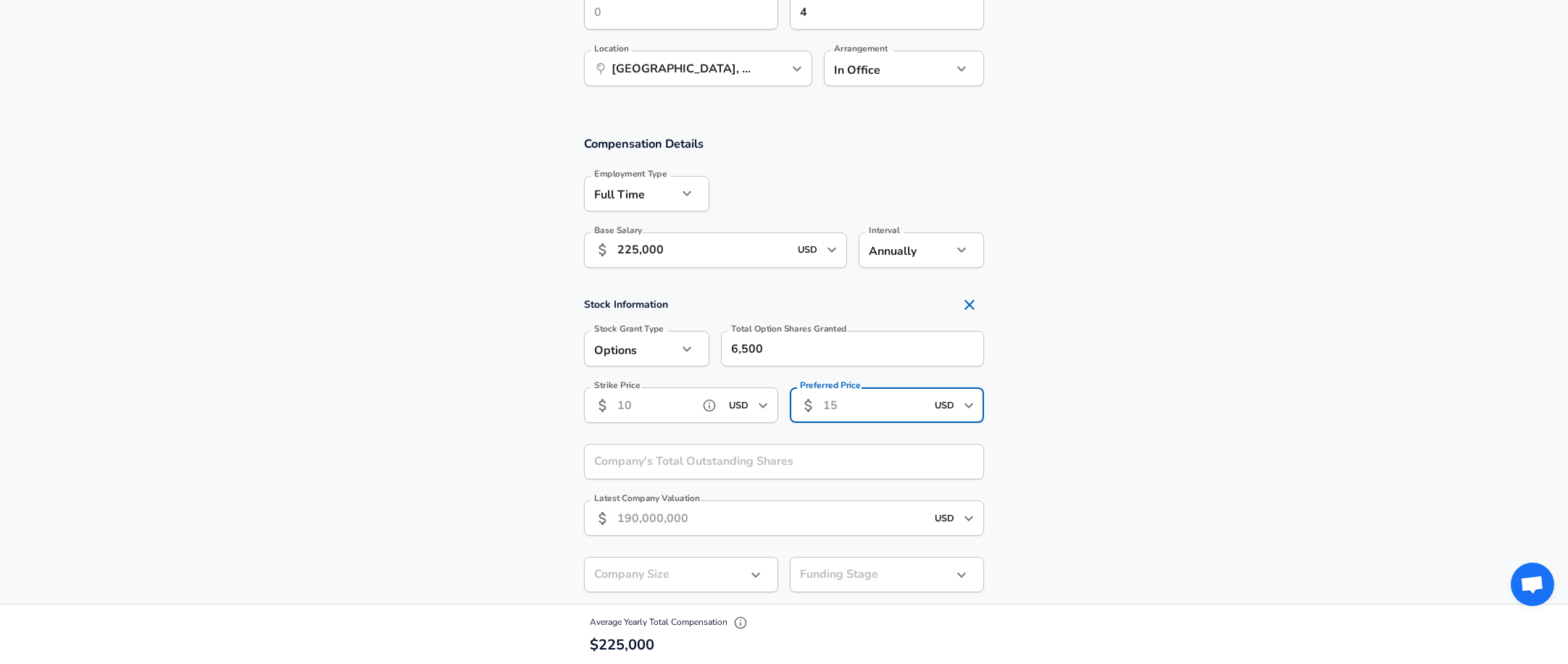
click at [639, 400] on input "Strike Price" at bounding box center [655, 405] width 75 height 36
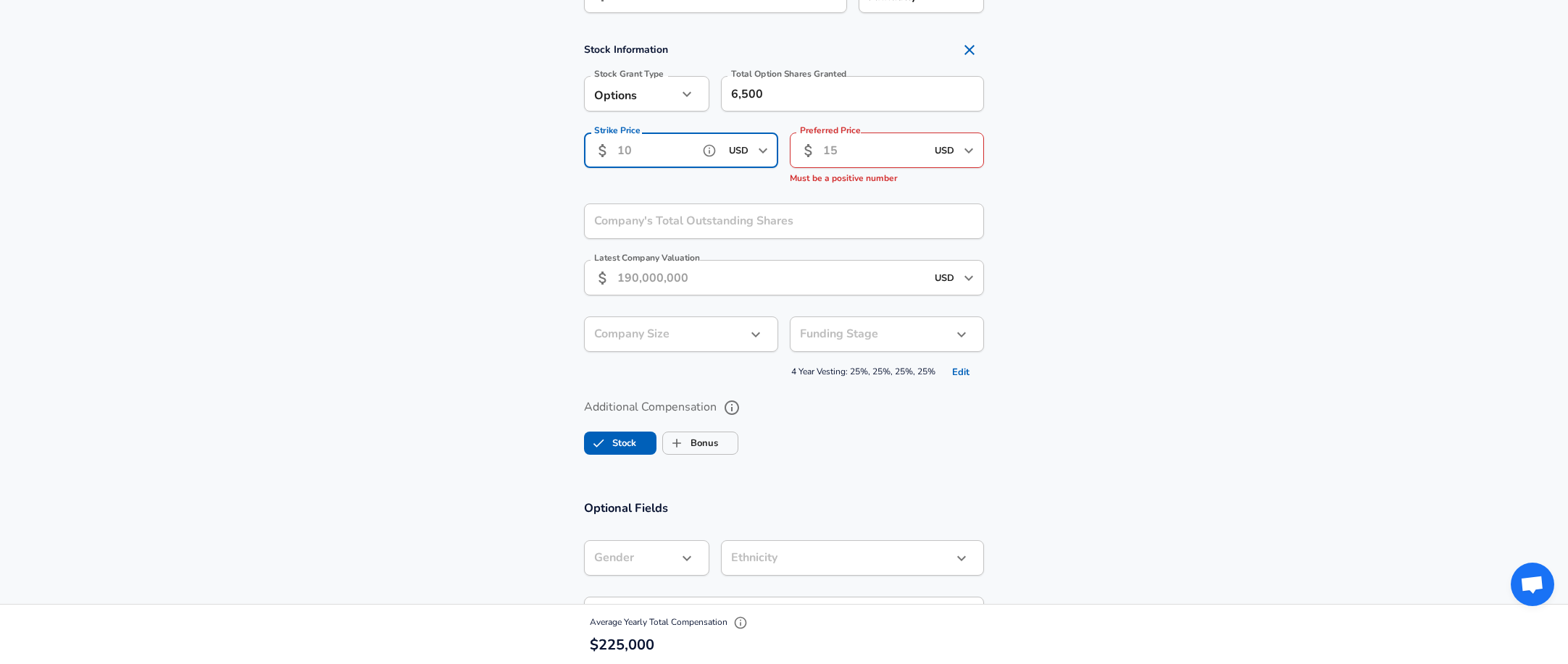
scroll to position [1086, 0]
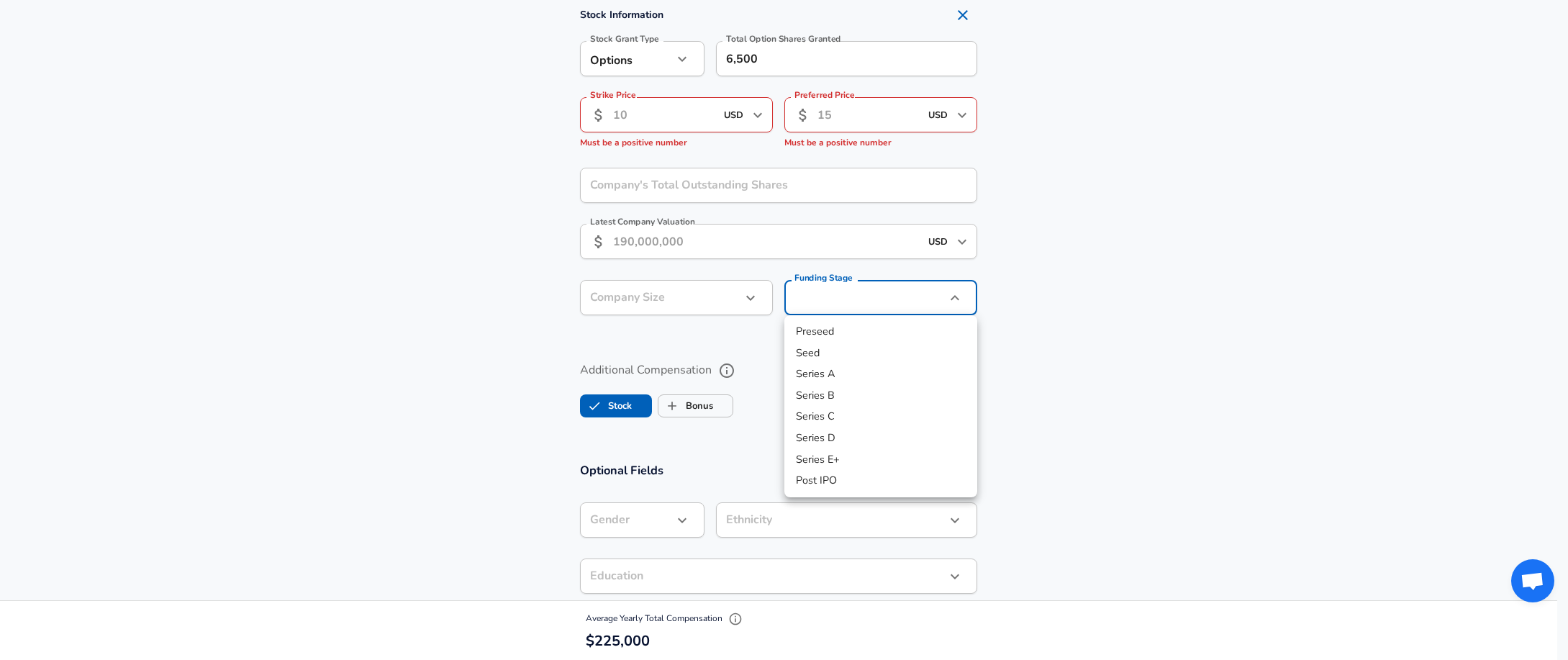
click at [854, 296] on div at bounding box center [784, 330] width 1568 height 660
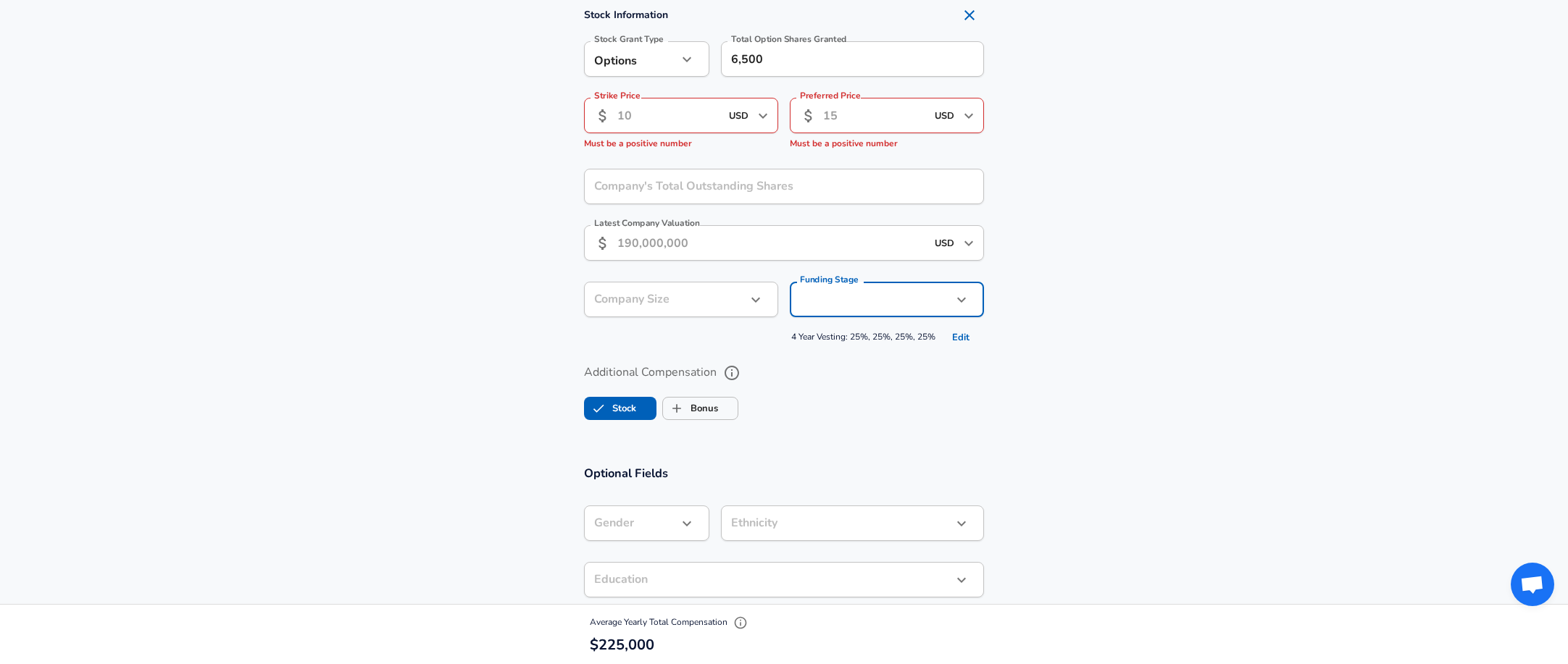
click at [1216, 302] on section "Stock Information Stock Grant Type Options option Stock Grant Type Total Option…" at bounding box center [784, 175] width 1568 height 348
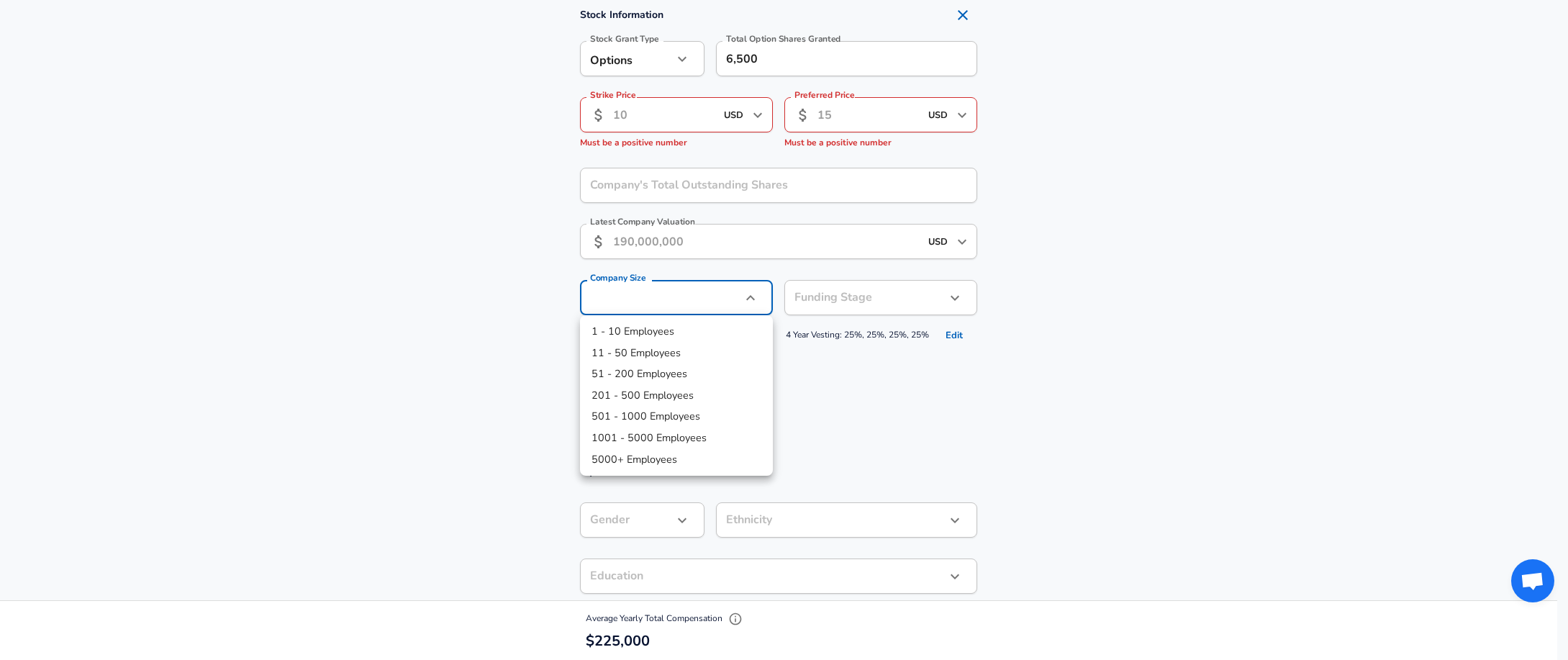
click at [1188, 291] on div at bounding box center [784, 330] width 1568 height 660
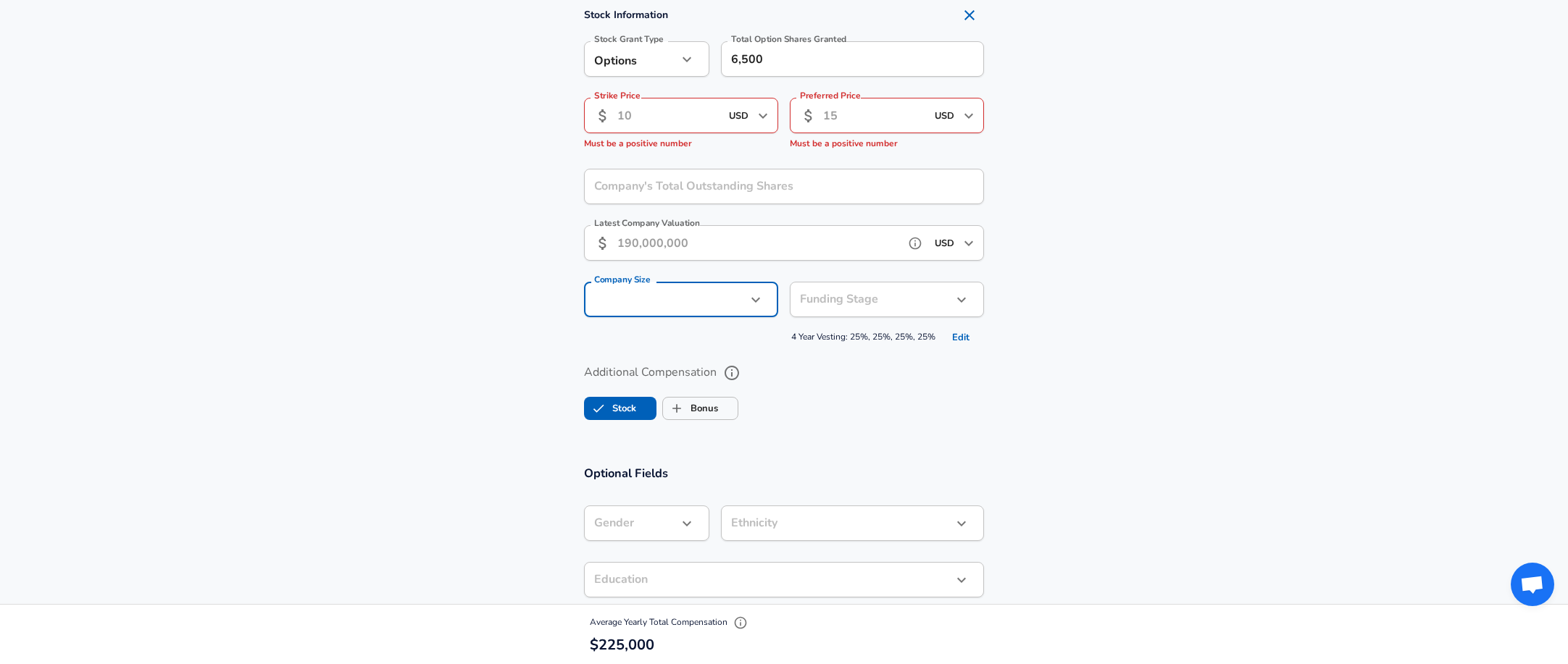
click at [908, 250] on button "help" at bounding box center [915, 243] width 22 height 22
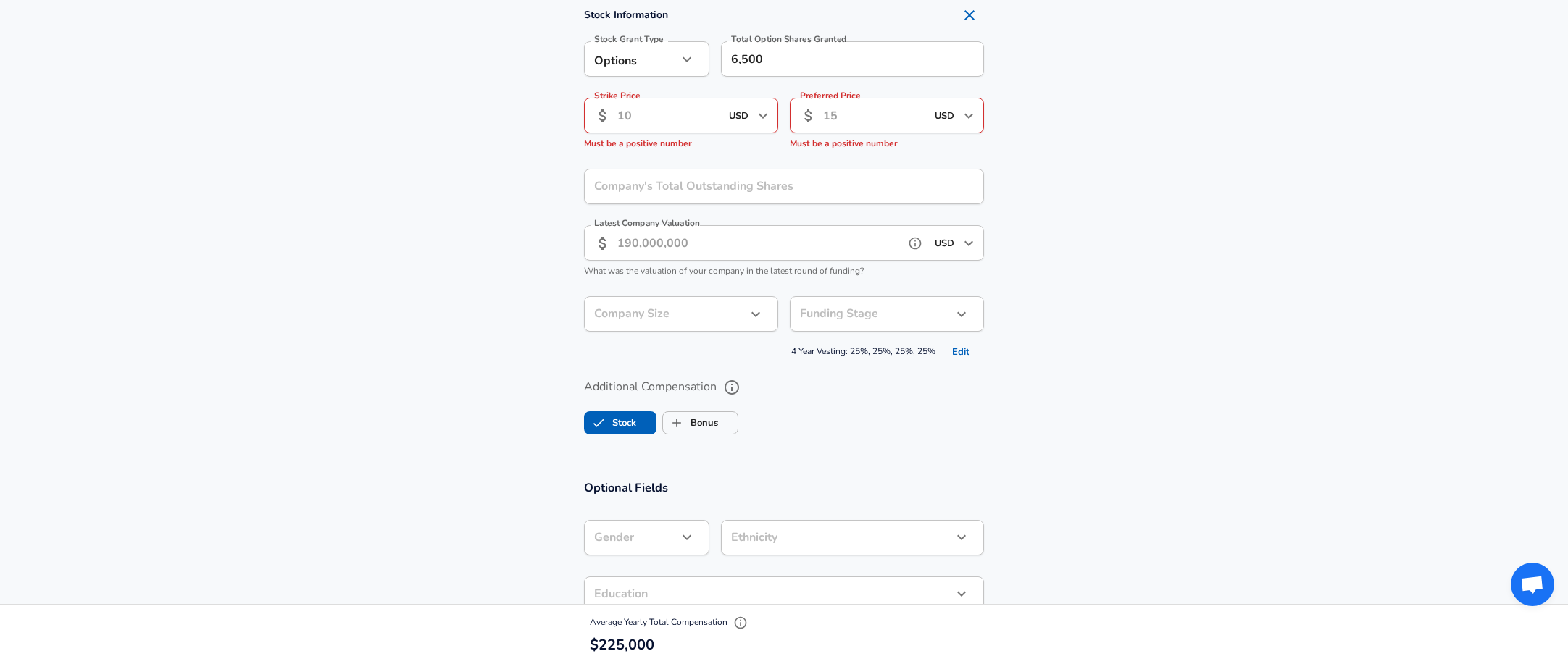
click at [801, 244] on input "Latest Company Valuation" at bounding box center [758, 243] width 281 height 36
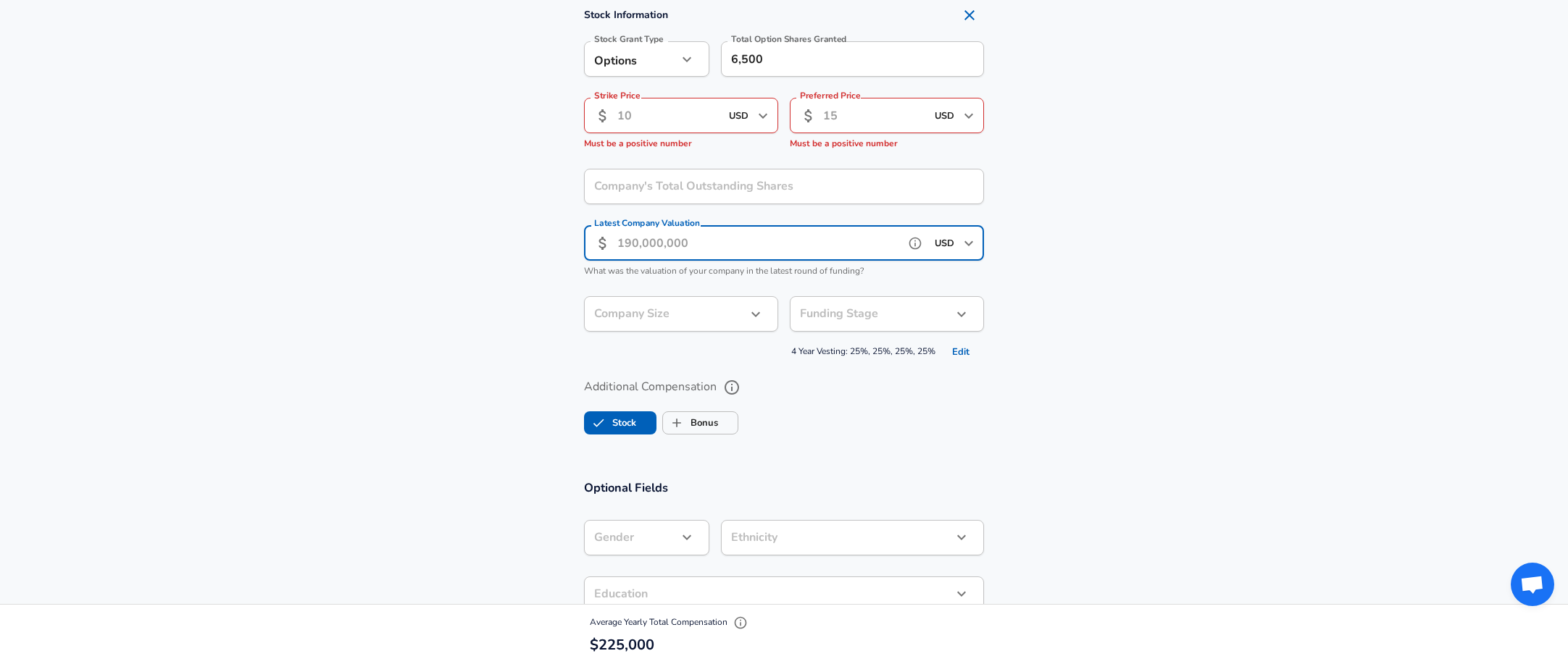
click at [846, 241] on input "Latest Company Valuation" at bounding box center [758, 243] width 281 height 36
type input "3"
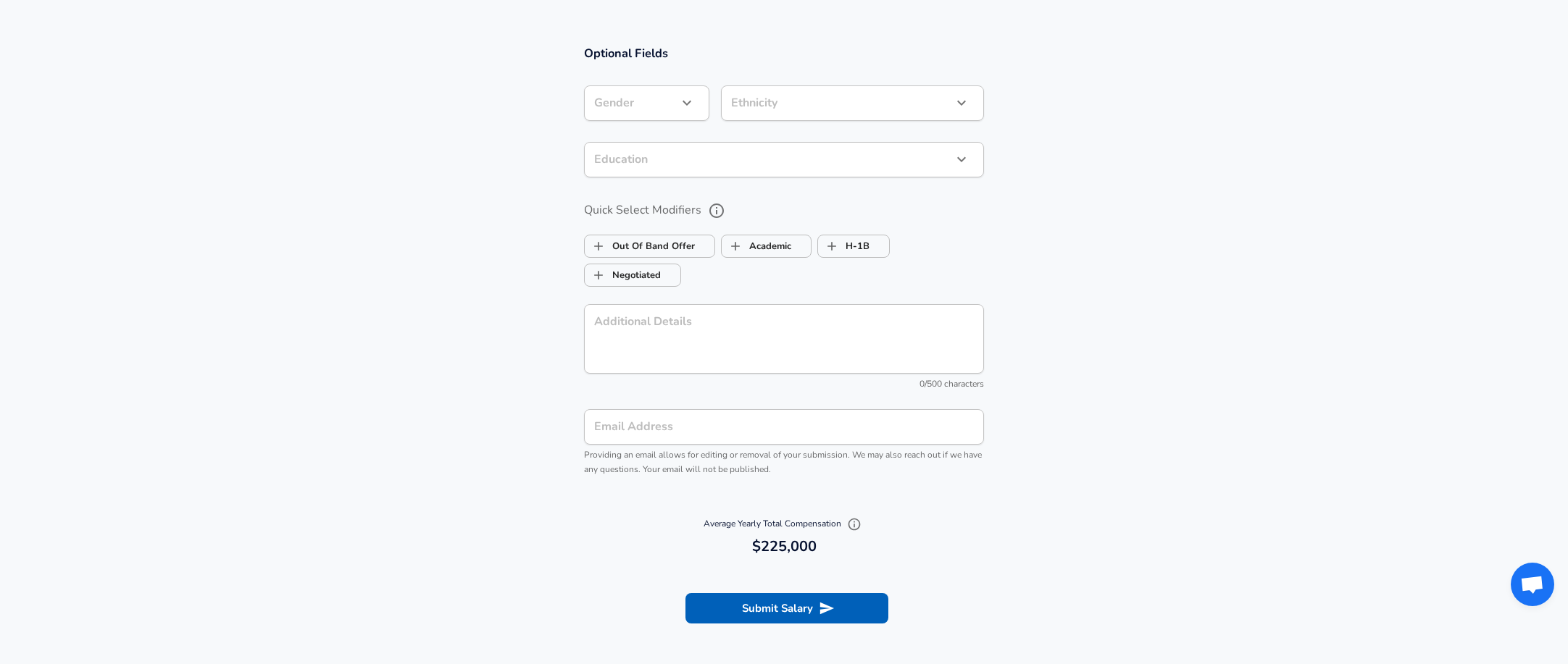
scroll to position [1448, 0]
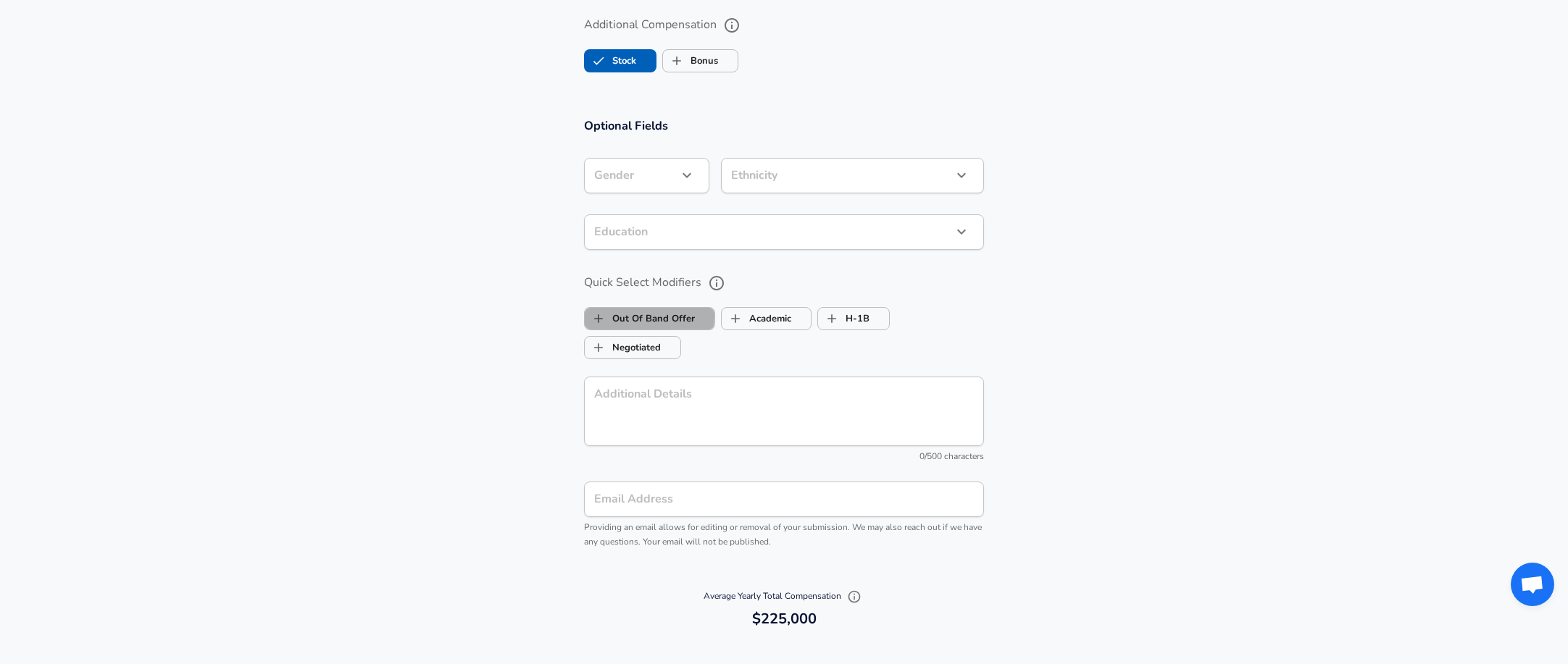
click at [628, 316] on label "Out Of Band Offer" at bounding box center [639, 318] width 110 height 27
click at [641, 320] on label "Out Of Band Offer" at bounding box center [639, 318] width 110 height 27
checkbox input "false"
click at [629, 345] on label "Negotiated" at bounding box center [622, 347] width 76 height 27
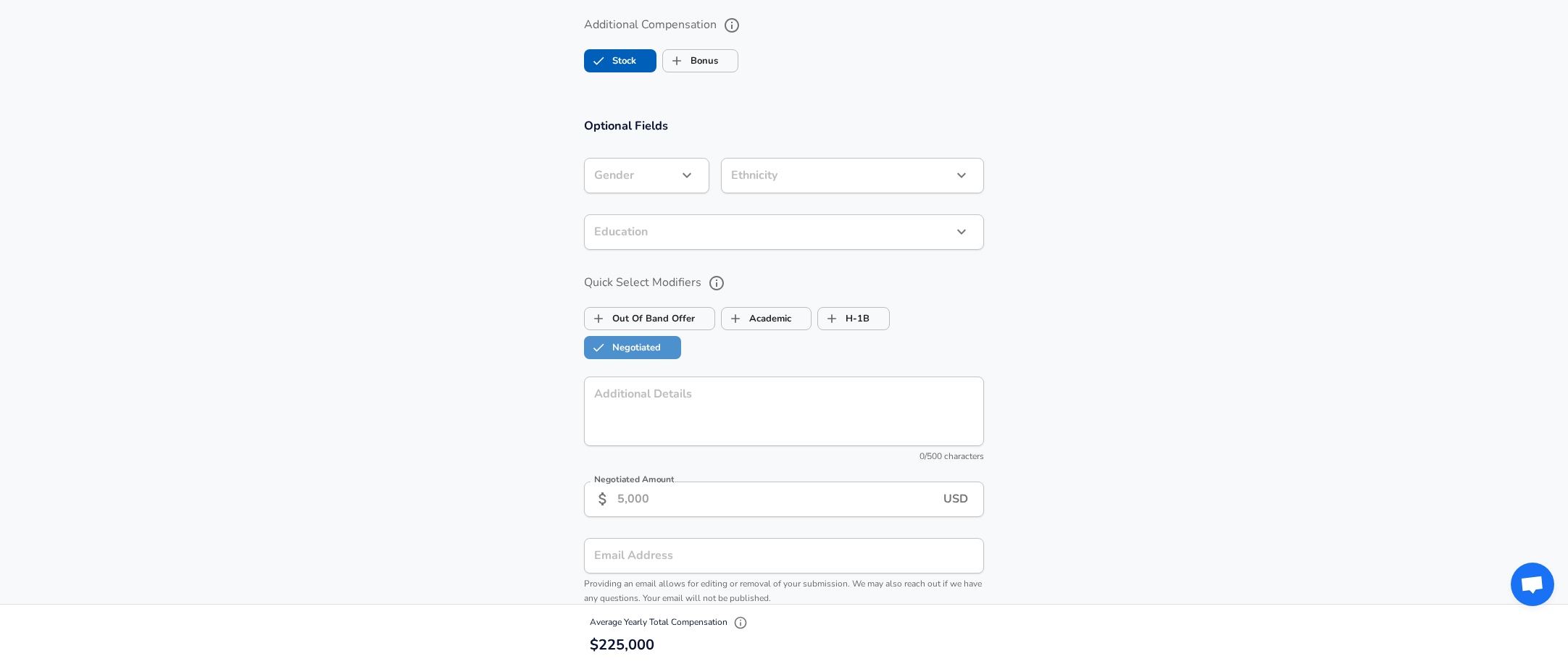
click at [629, 345] on label "Negotiated" at bounding box center [622, 347] width 76 height 27
checkbox input "false"
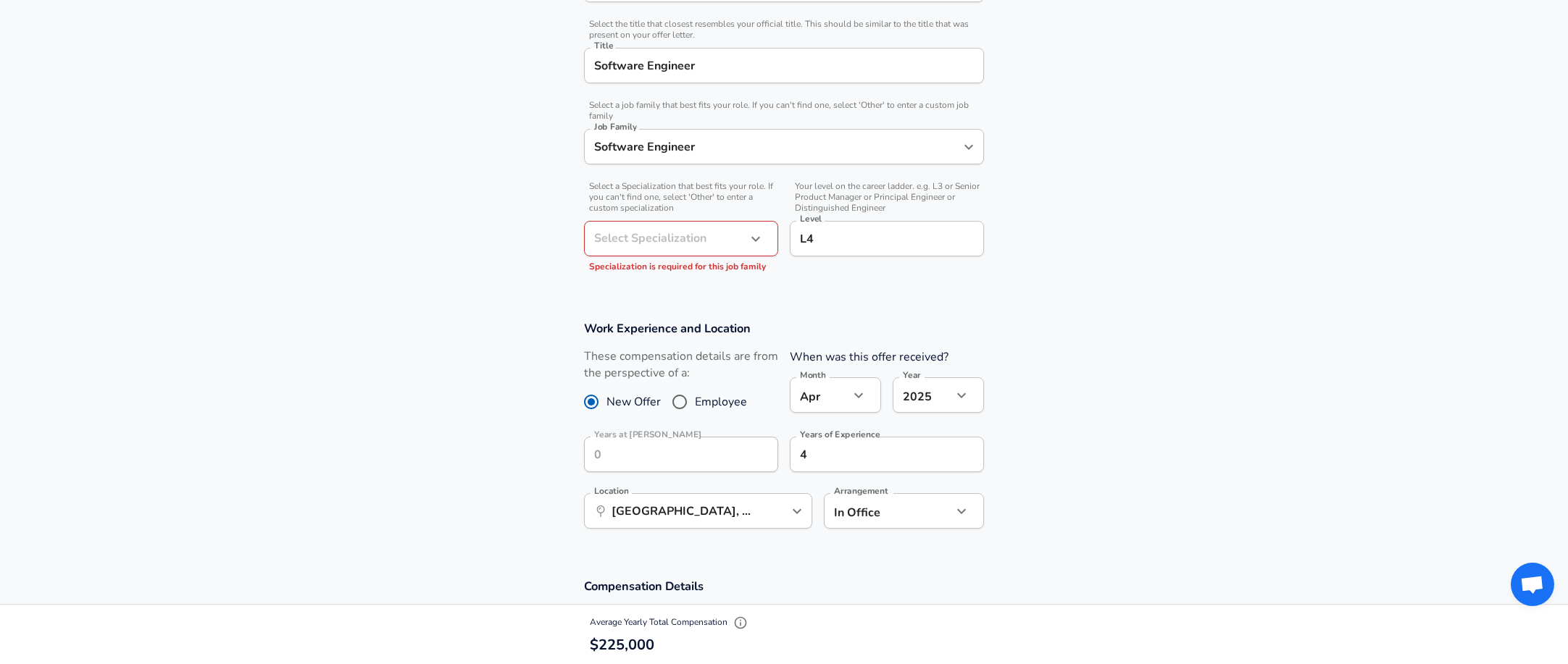
scroll to position [354, 0]
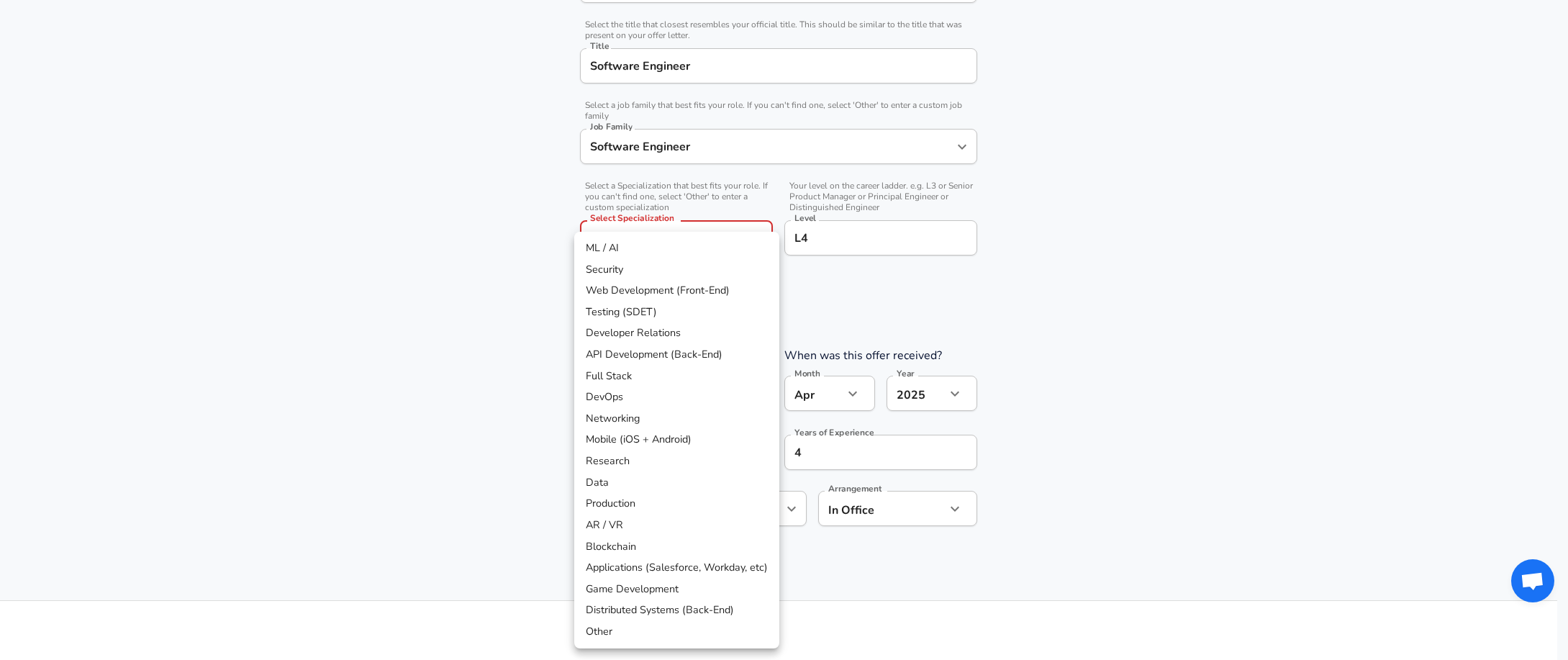
click at [675, 377] on li "Full Stack" at bounding box center [676, 376] width 205 height 22
type input "Full Stack"
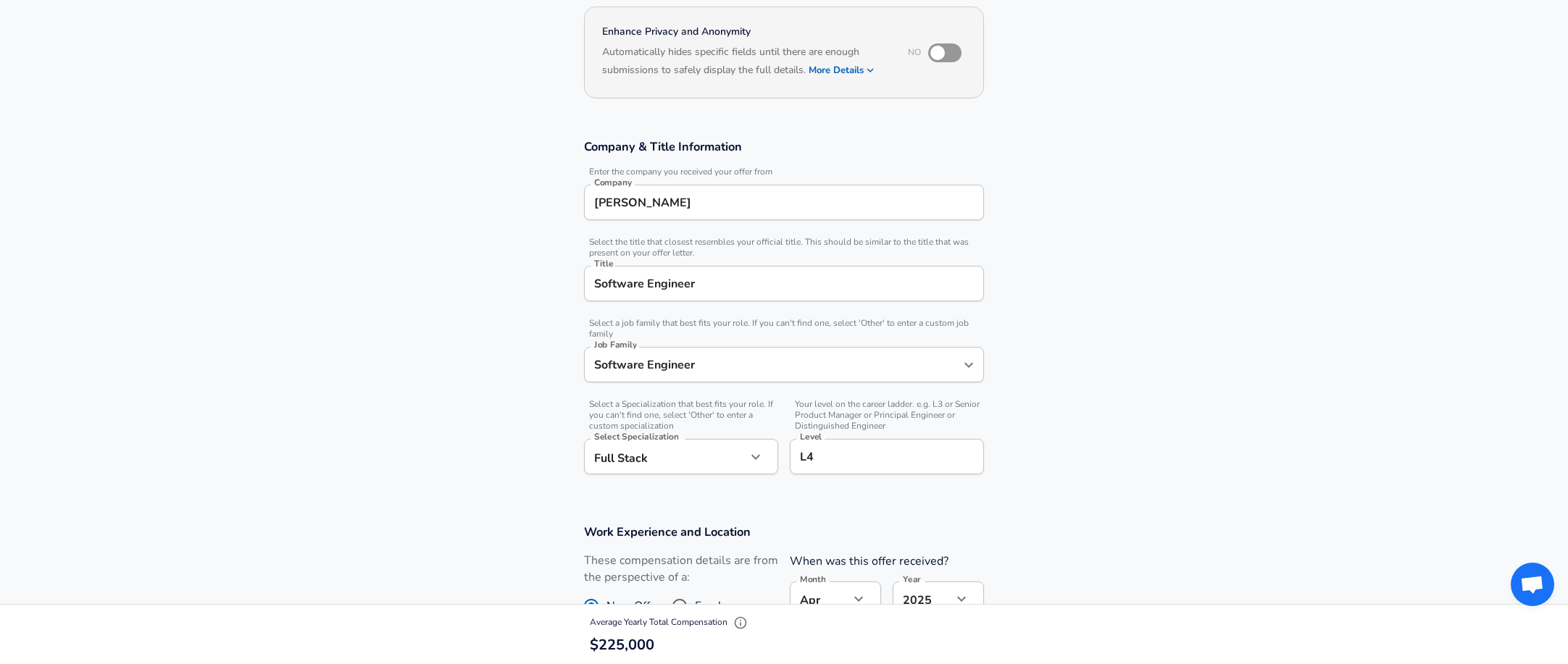
scroll to position [0, 0]
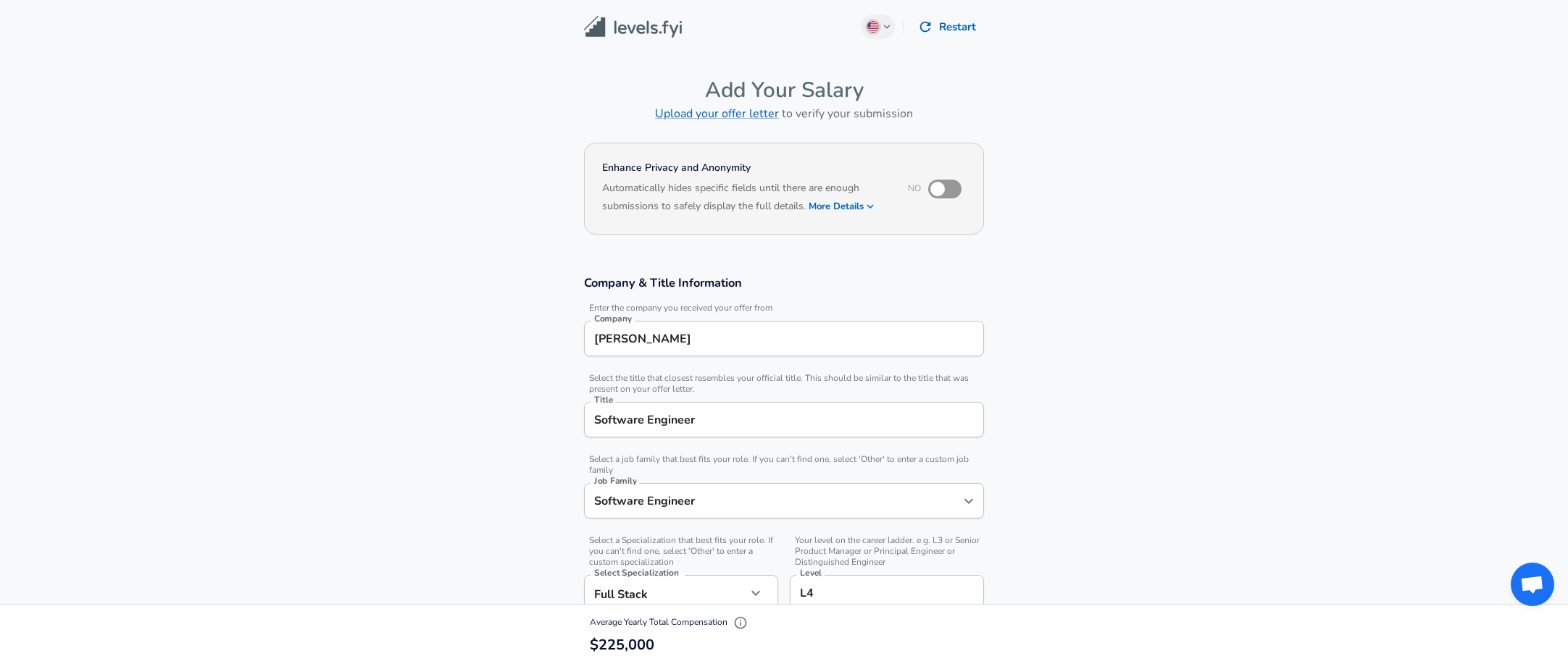
click at [636, 27] on img at bounding box center [633, 27] width 98 height 23
